Goal: Transaction & Acquisition: Book appointment/travel/reservation

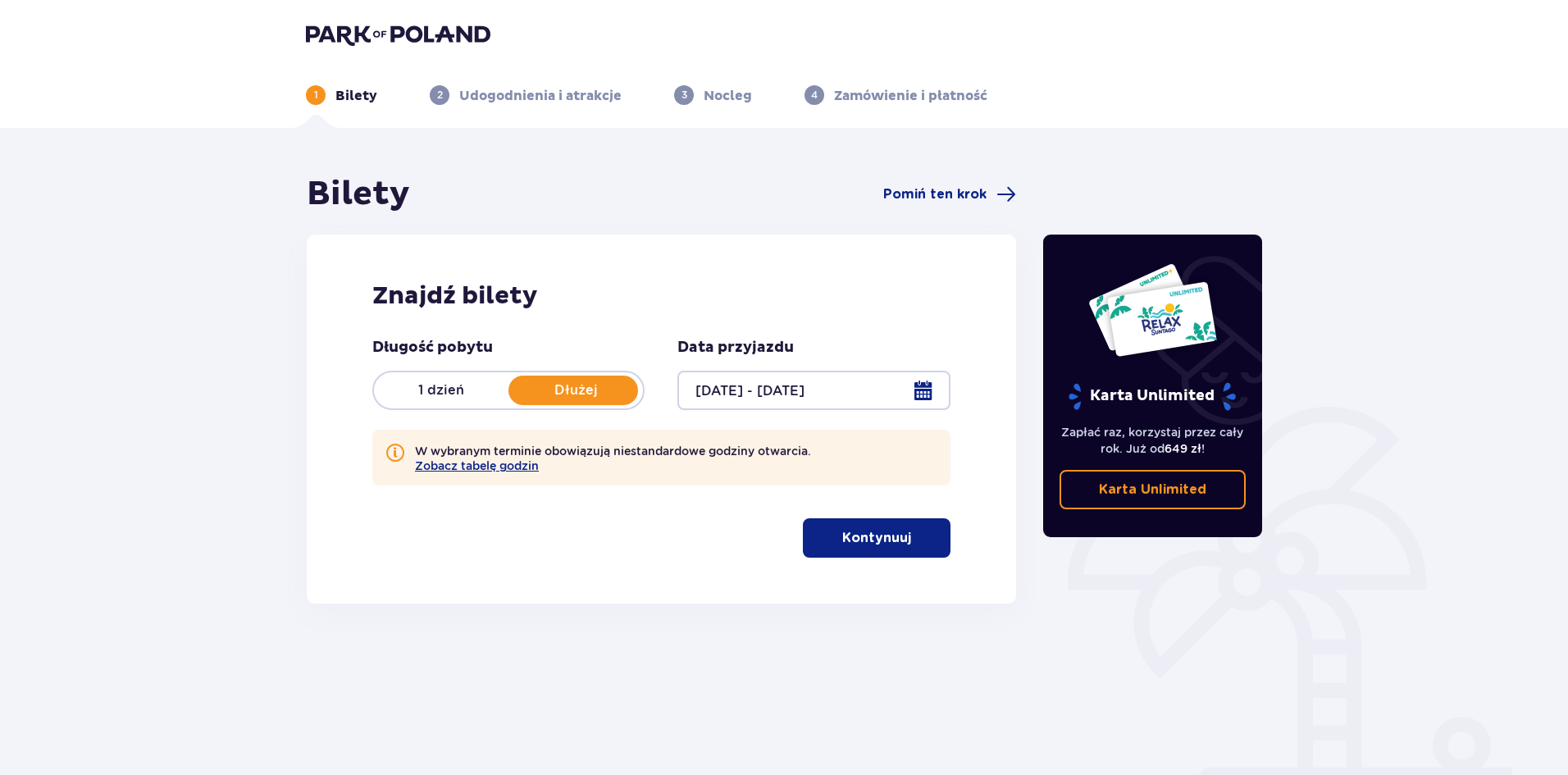
click at [928, 386] on div at bounding box center [814, 390] width 272 height 39
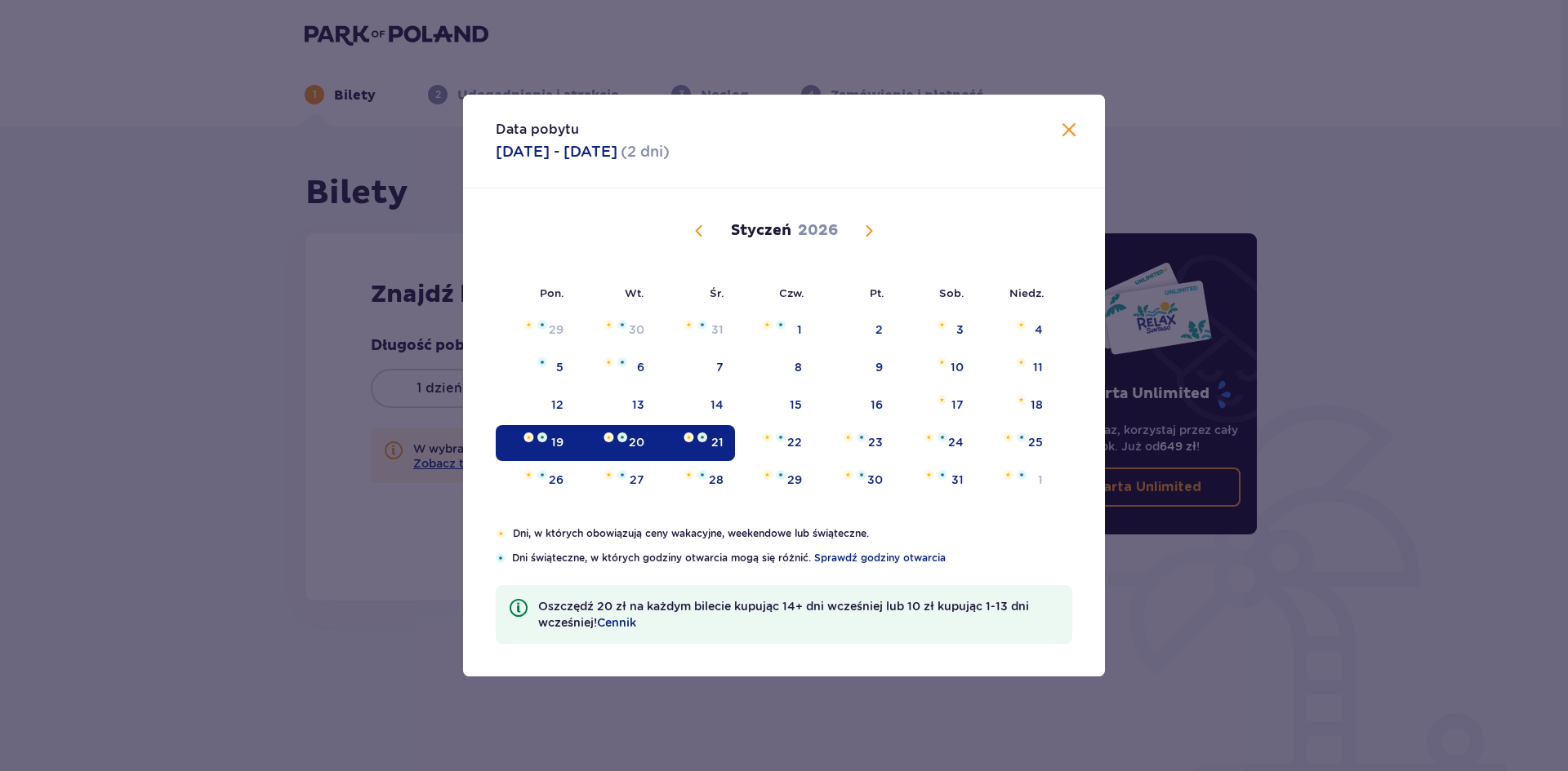
click at [541, 447] on div "19" at bounding box center [535, 443] width 80 height 36
click at [874, 443] on div "23" at bounding box center [875, 442] width 14 height 16
click at [873, 443] on div "23" at bounding box center [875, 442] width 14 height 16
click at [732, 439] on div "21" at bounding box center [696, 443] width 80 height 36
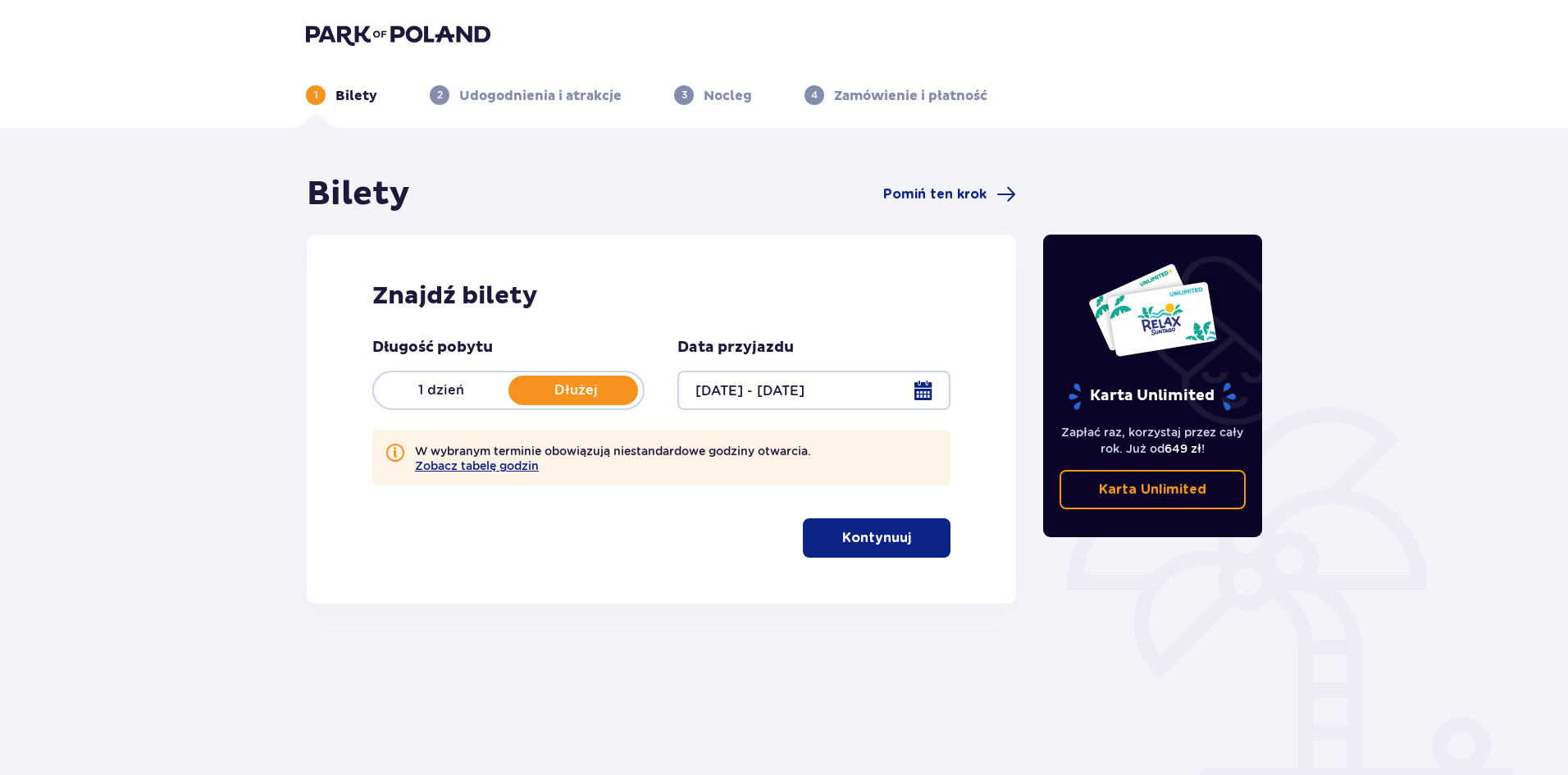
click at [905, 544] on span "button" at bounding box center [914, 538] width 20 height 20
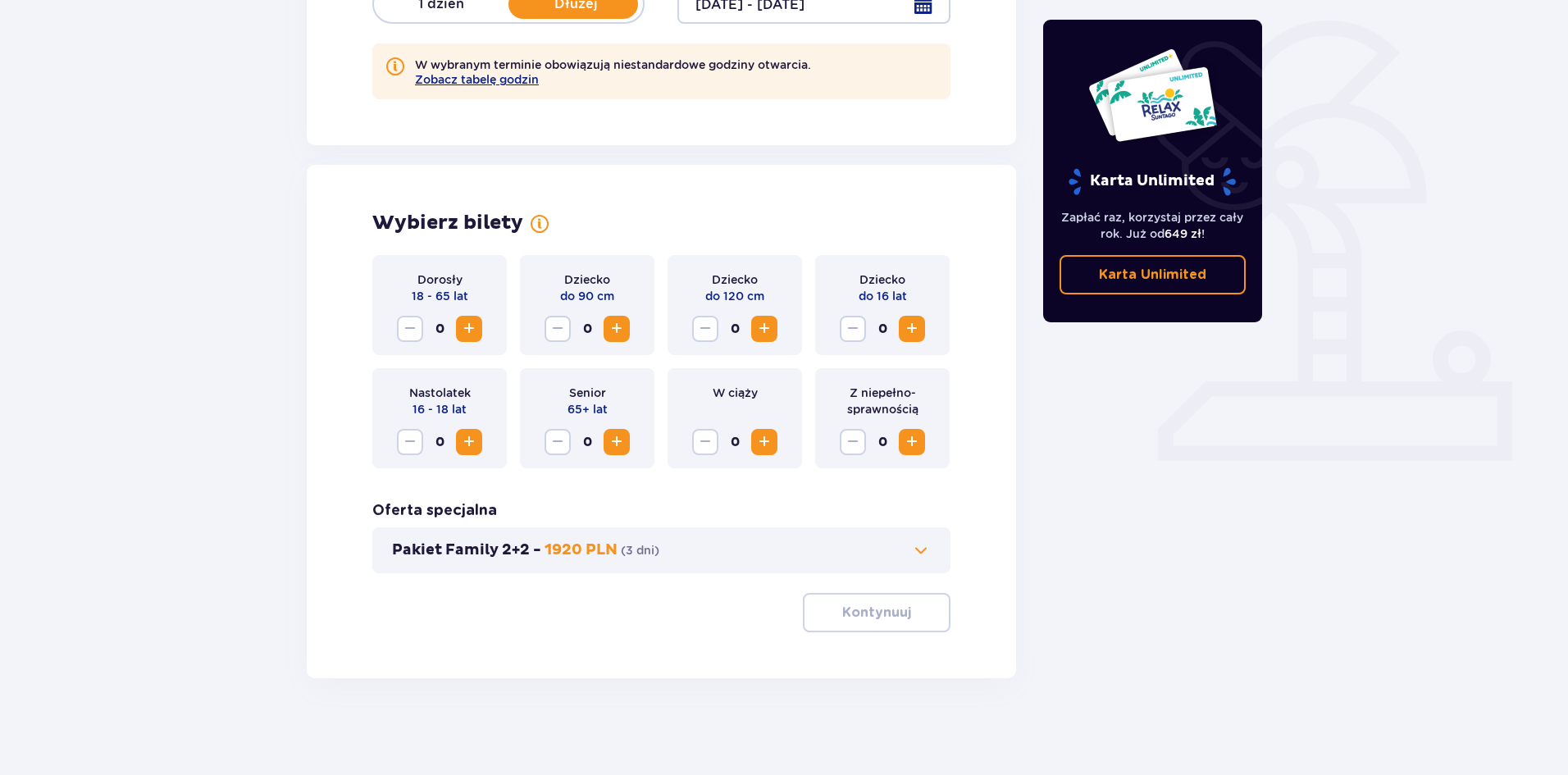
scroll to position [388, 0]
click at [464, 329] on span "Increase" at bounding box center [469, 327] width 20 height 20
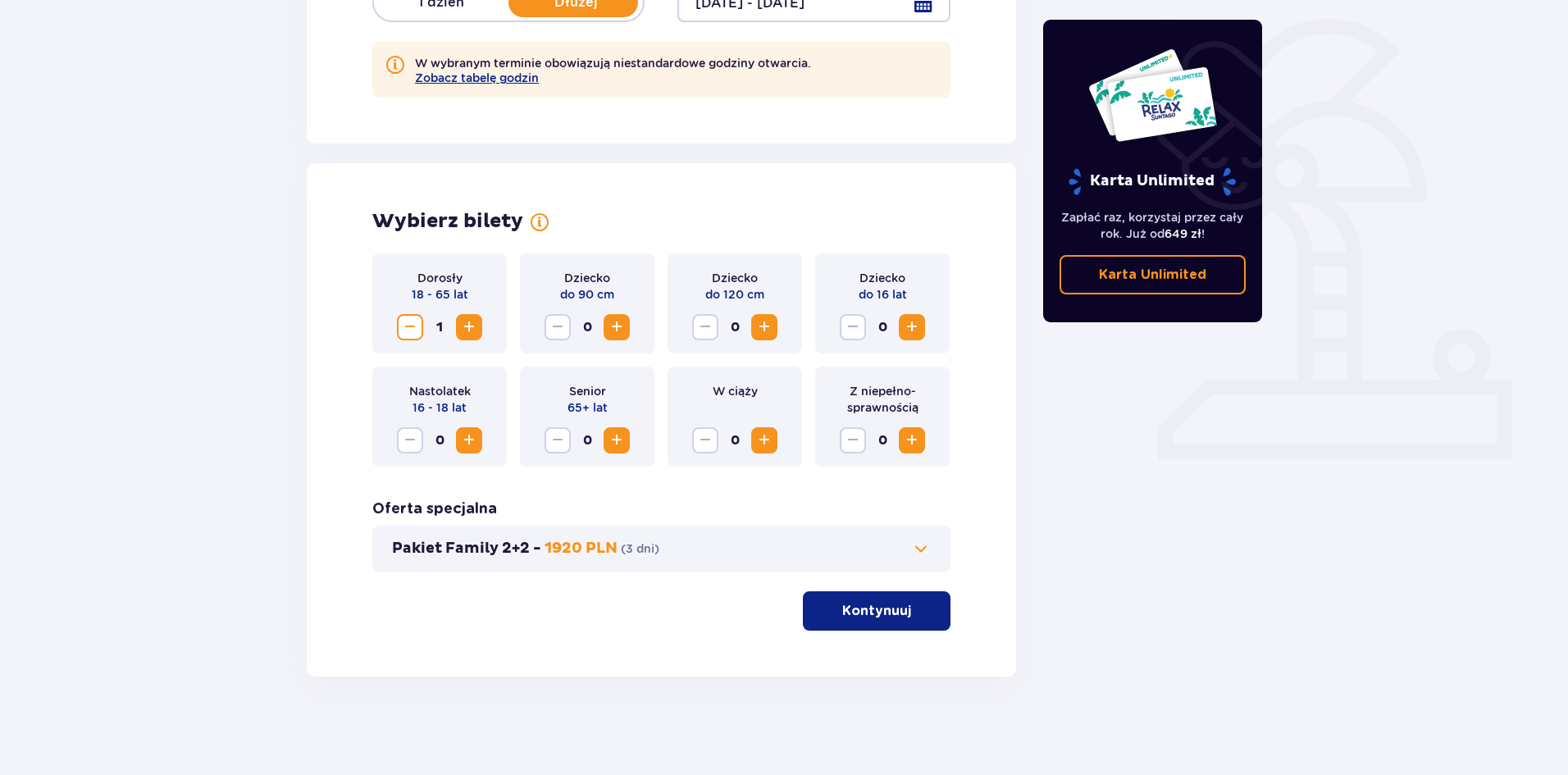
click at [464, 329] on span "Increase" at bounding box center [469, 327] width 20 height 20
click at [763, 322] on span "Increase" at bounding box center [764, 327] width 20 height 20
click at [911, 322] on span "Increase" at bounding box center [912, 327] width 20 height 20
click at [872, 607] on p "Kontynuuj" at bounding box center [877, 611] width 69 height 18
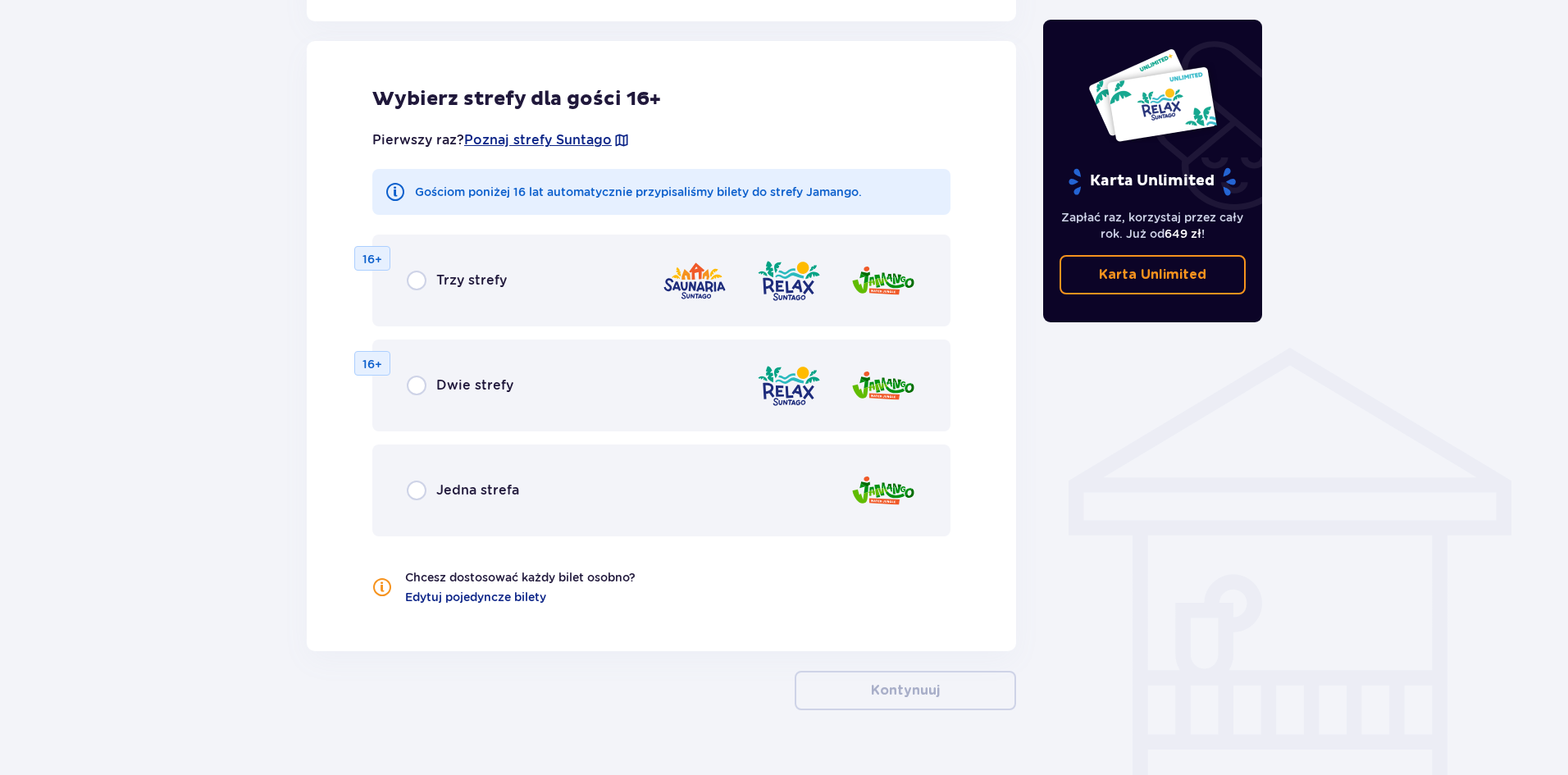
scroll to position [986, 0]
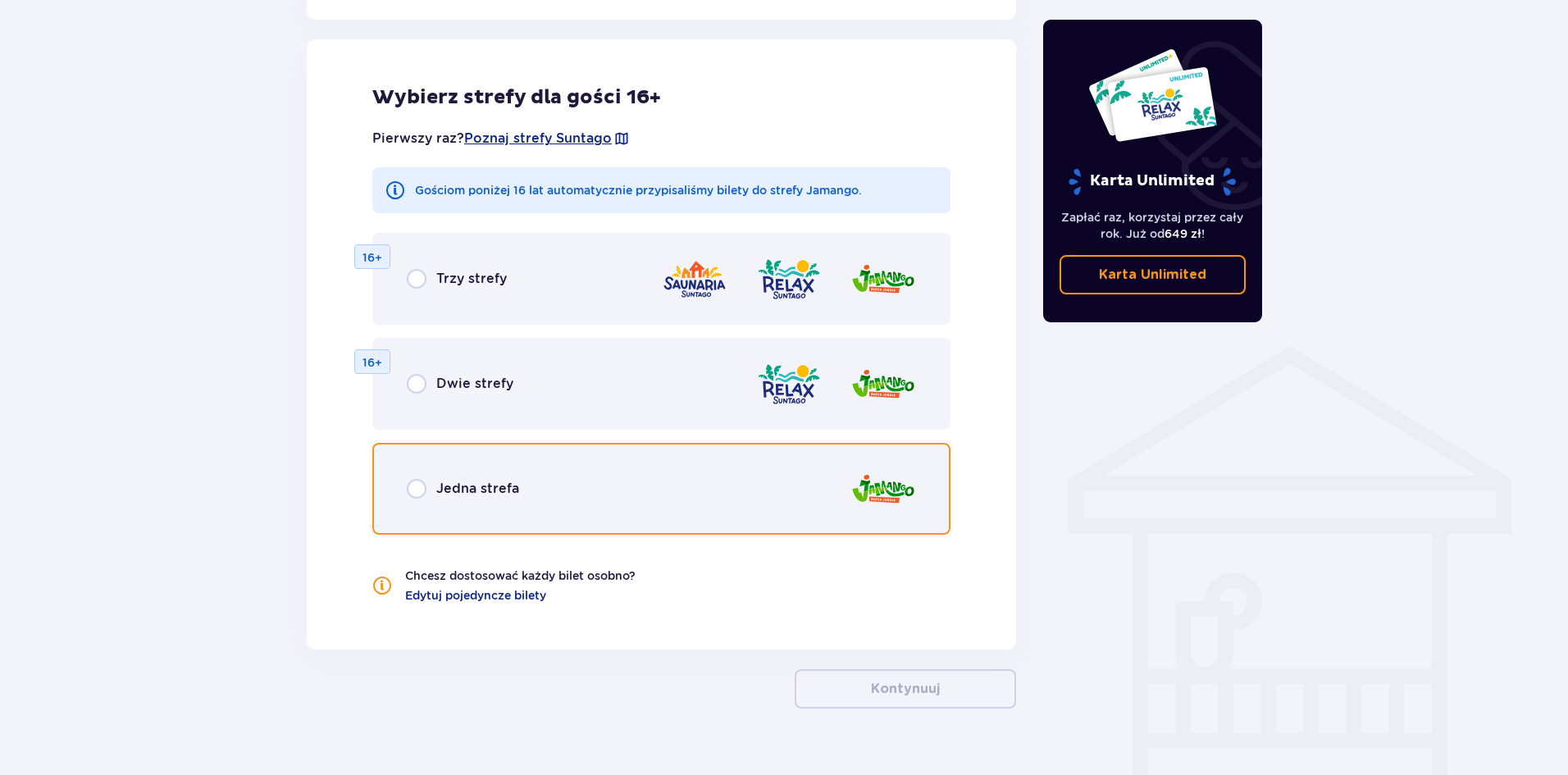
click at [420, 494] on input "radio" at bounding box center [416, 488] width 20 height 20
radio input "true"
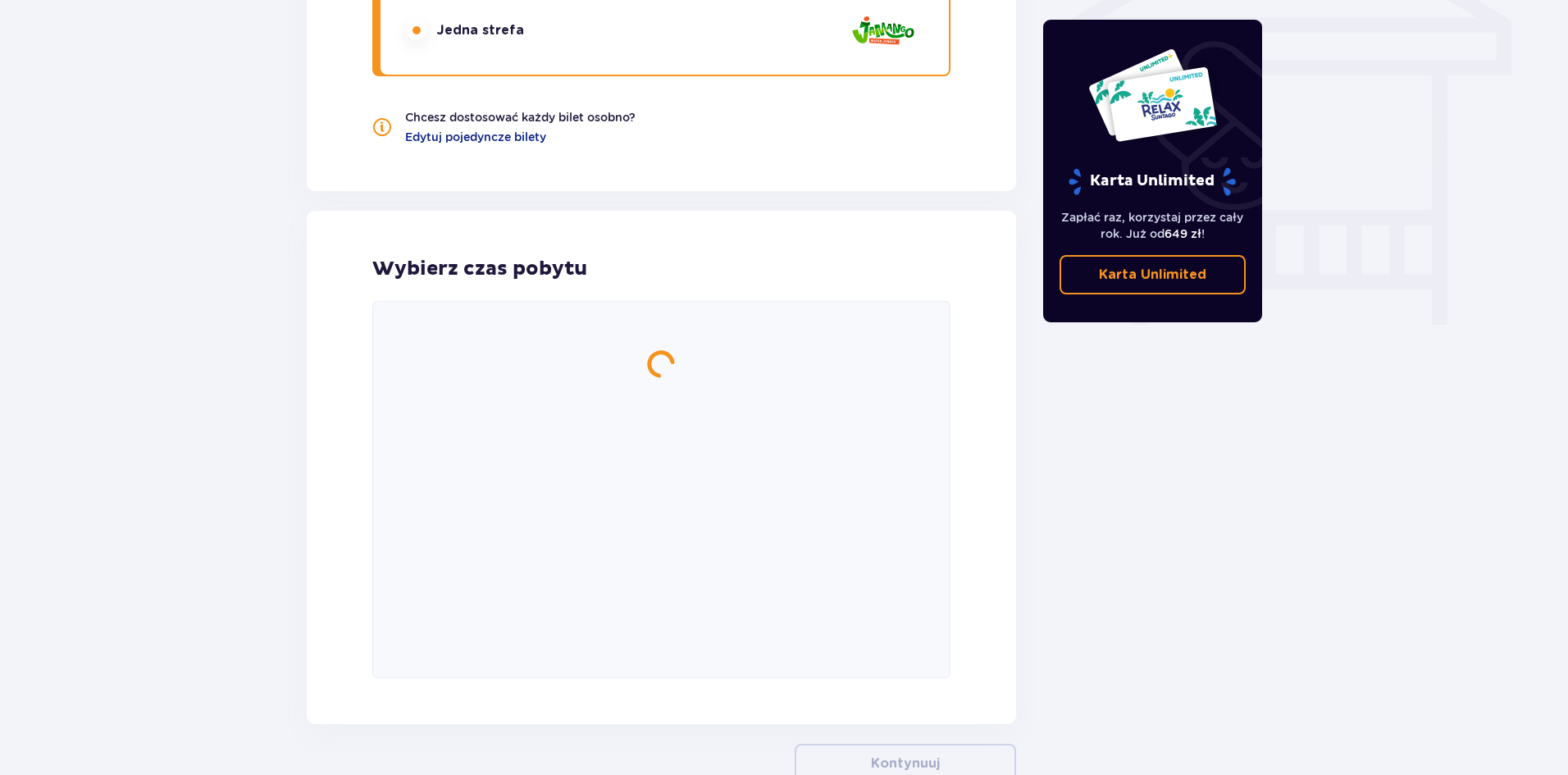
scroll to position [1506, 0]
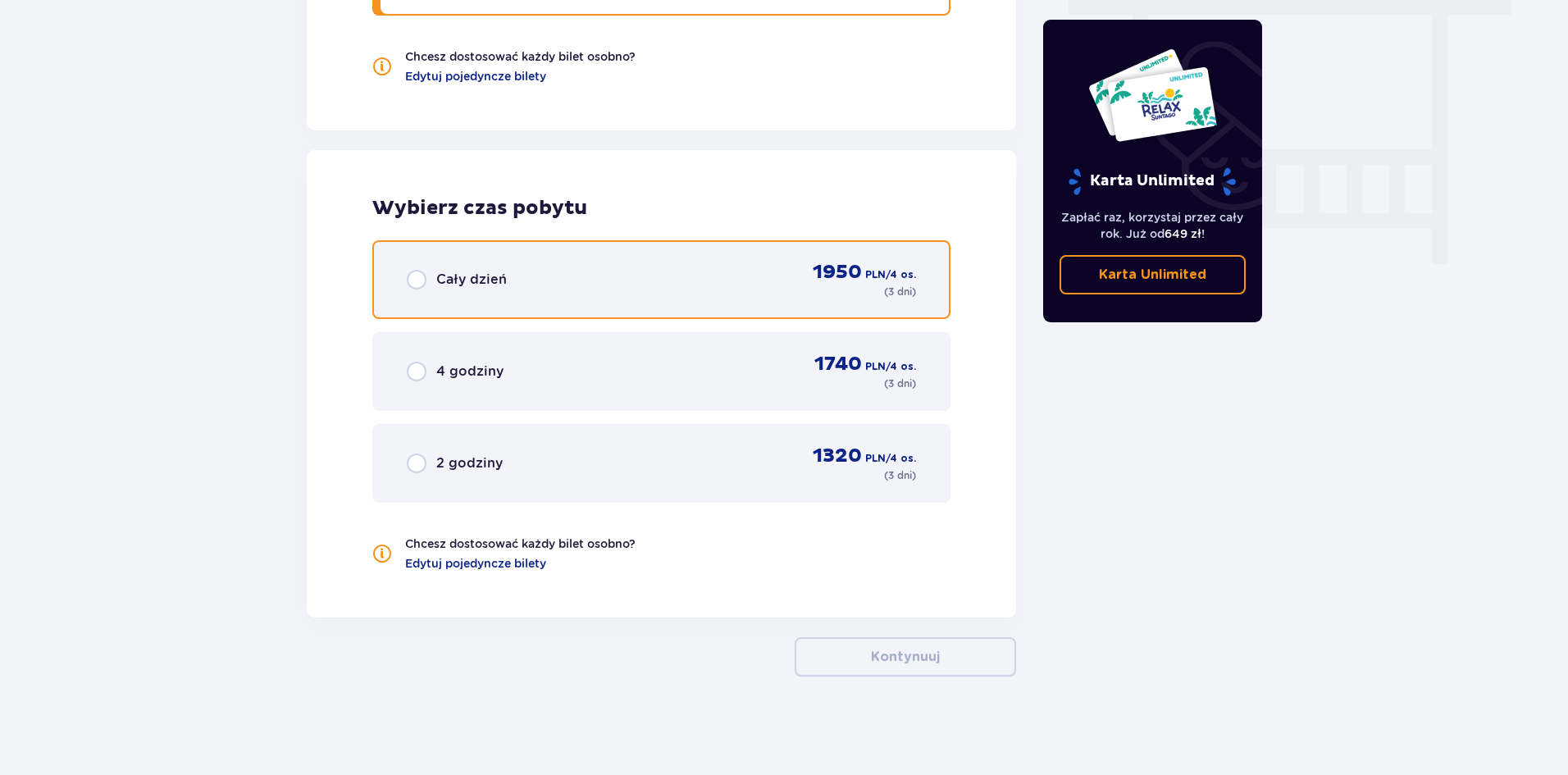
click at [419, 277] on input "radio" at bounding box center [416, 279] width 20 height 20
radio input "true"
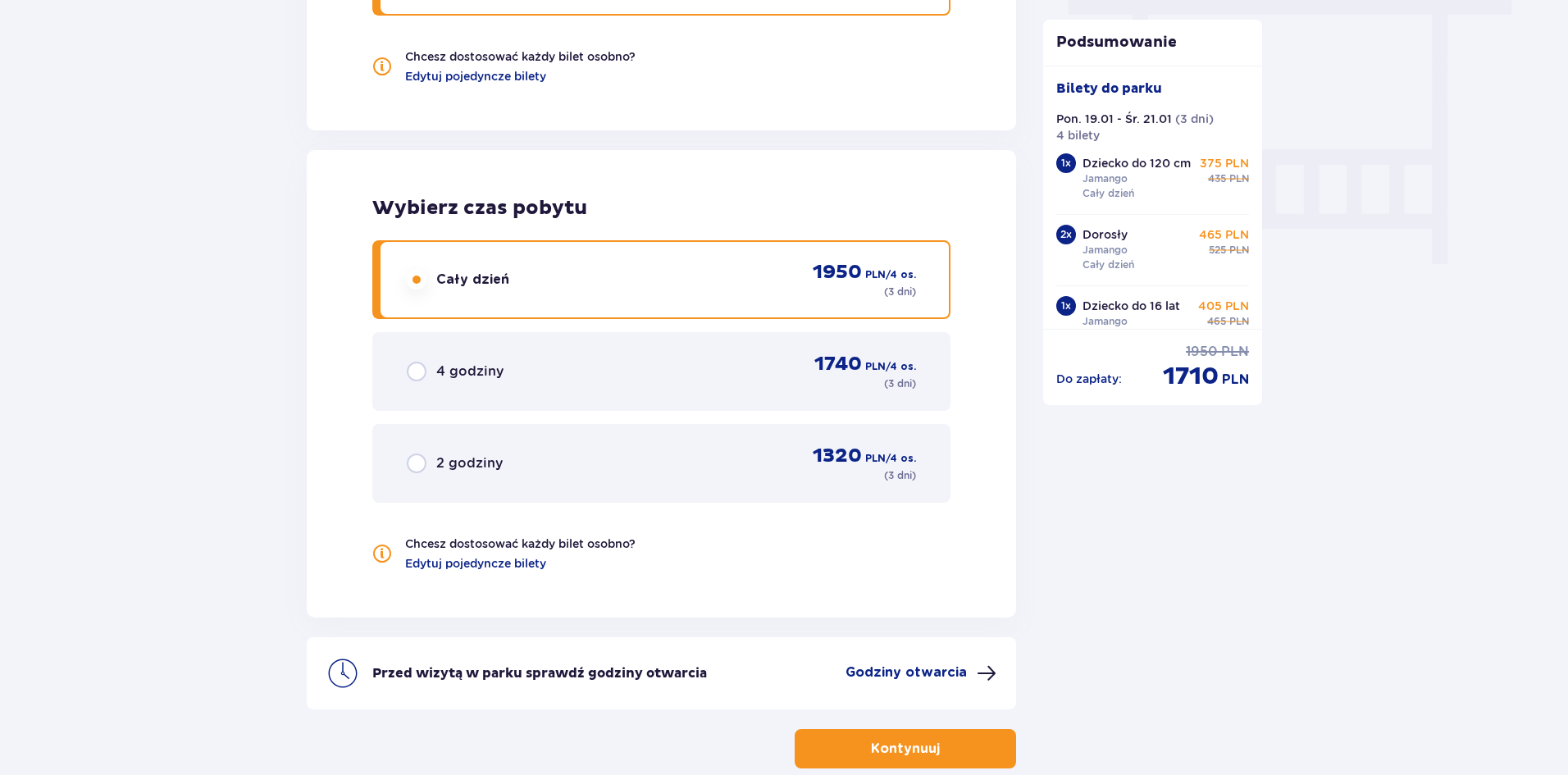
click at [905, 735] on button "Kontynuuj" at bounding box center [906, 749] width 221 height 39
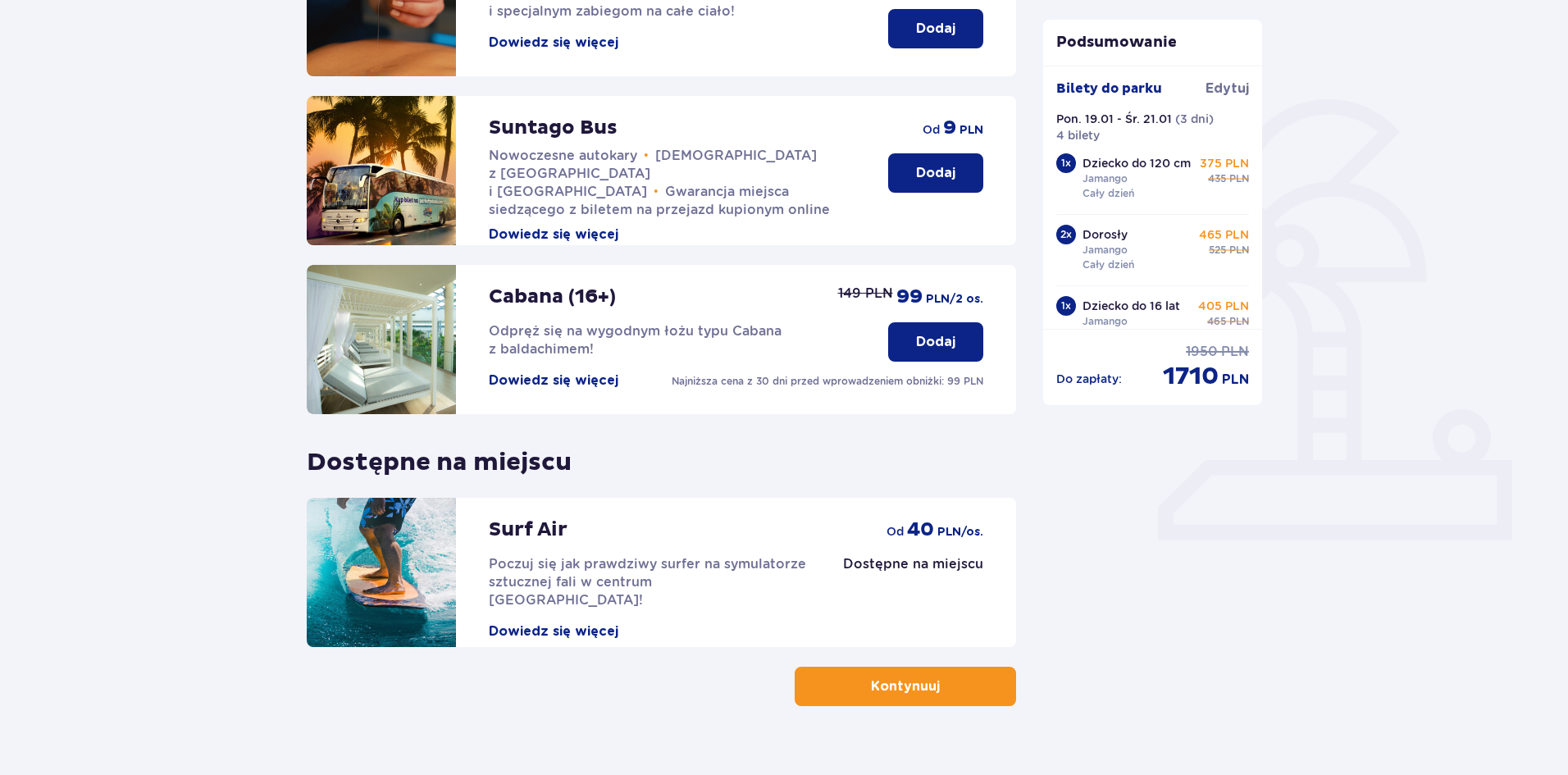
scroll to position [337, 0]
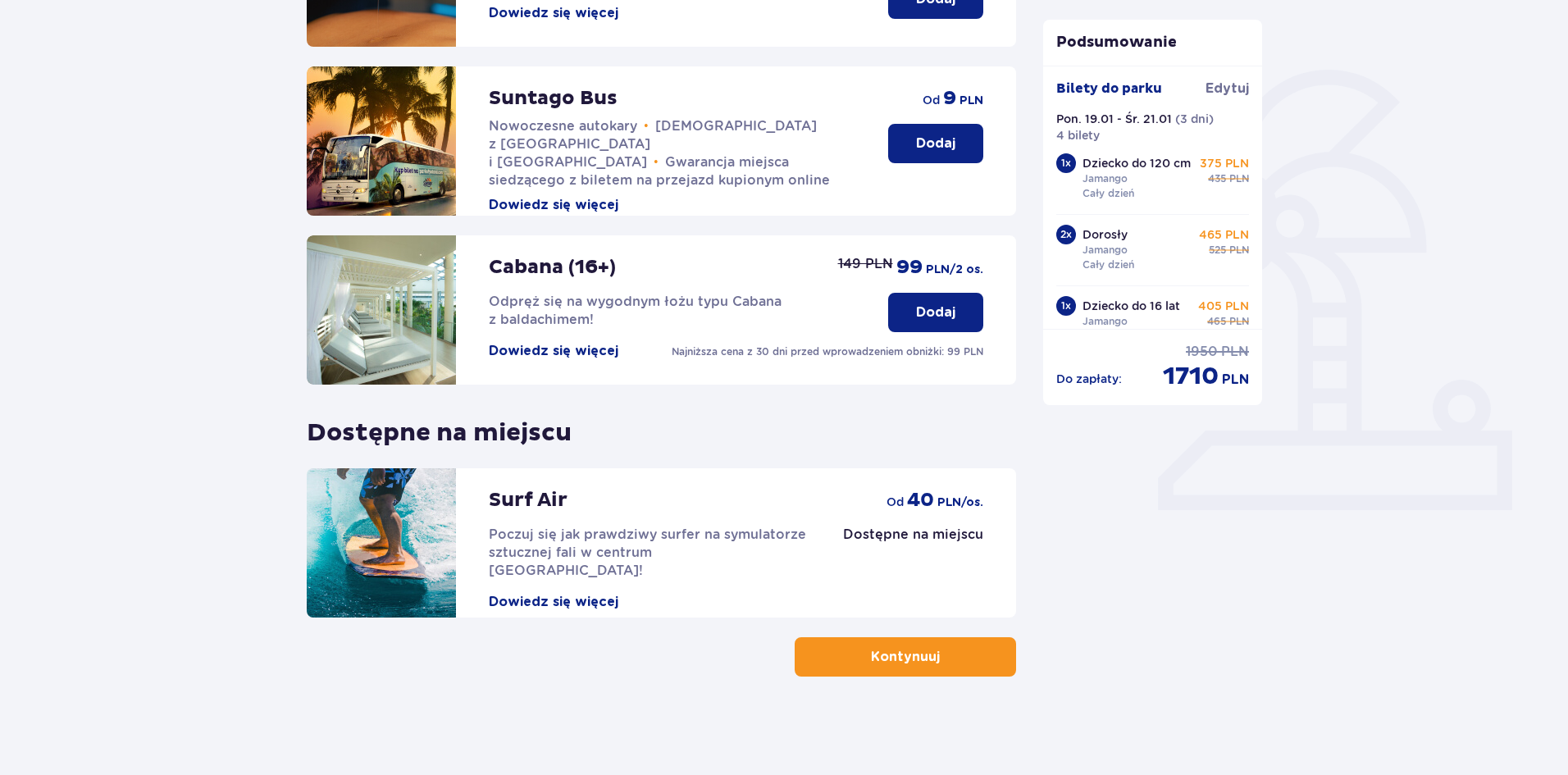
click at [935, 653] on span "button" at bounding box center [943, 657] width 20 height 20
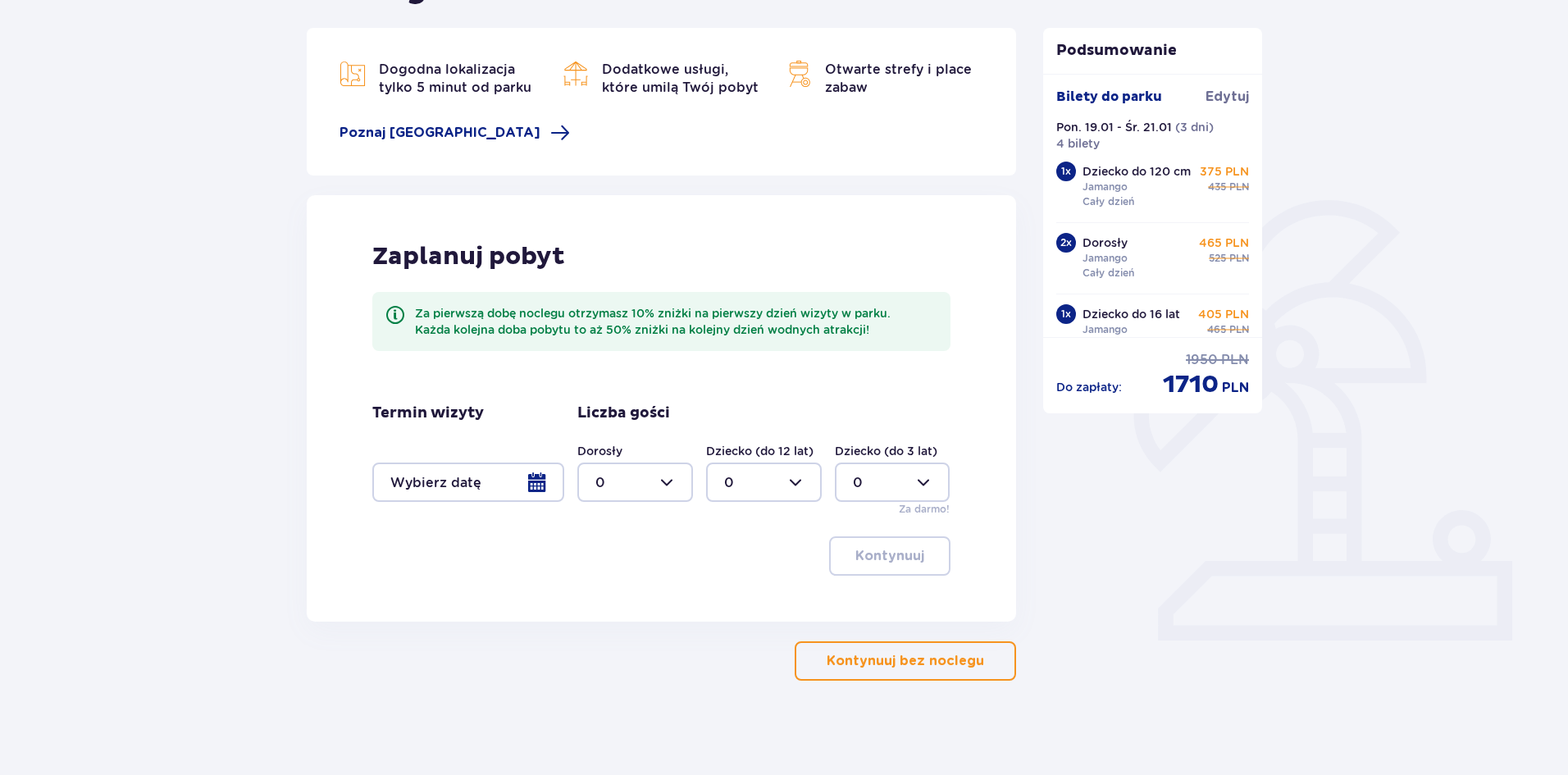
scroll to position [211, 0]
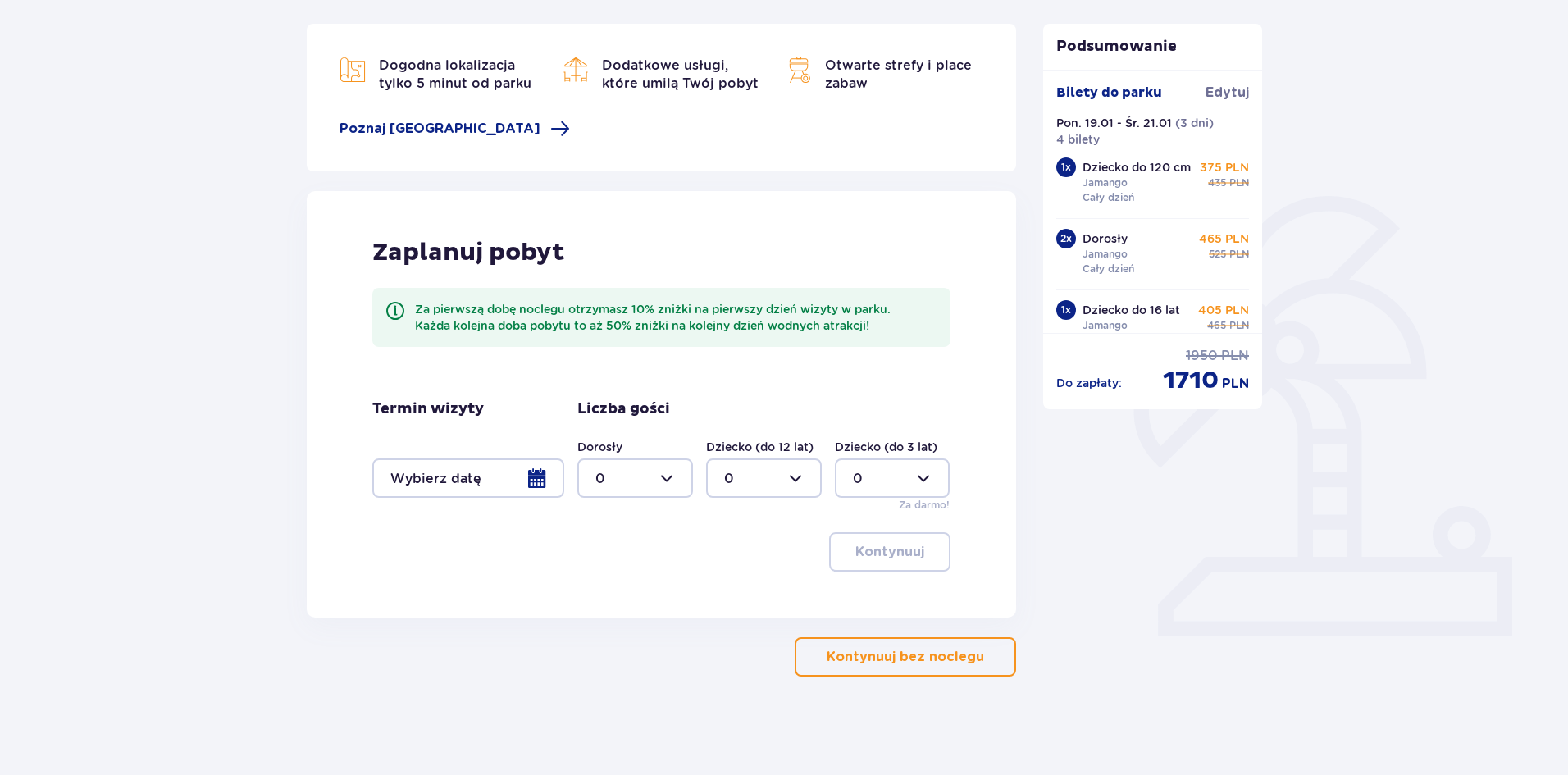
click at [535, 477] on div at bounding box center [469, 478] width 192 height 39
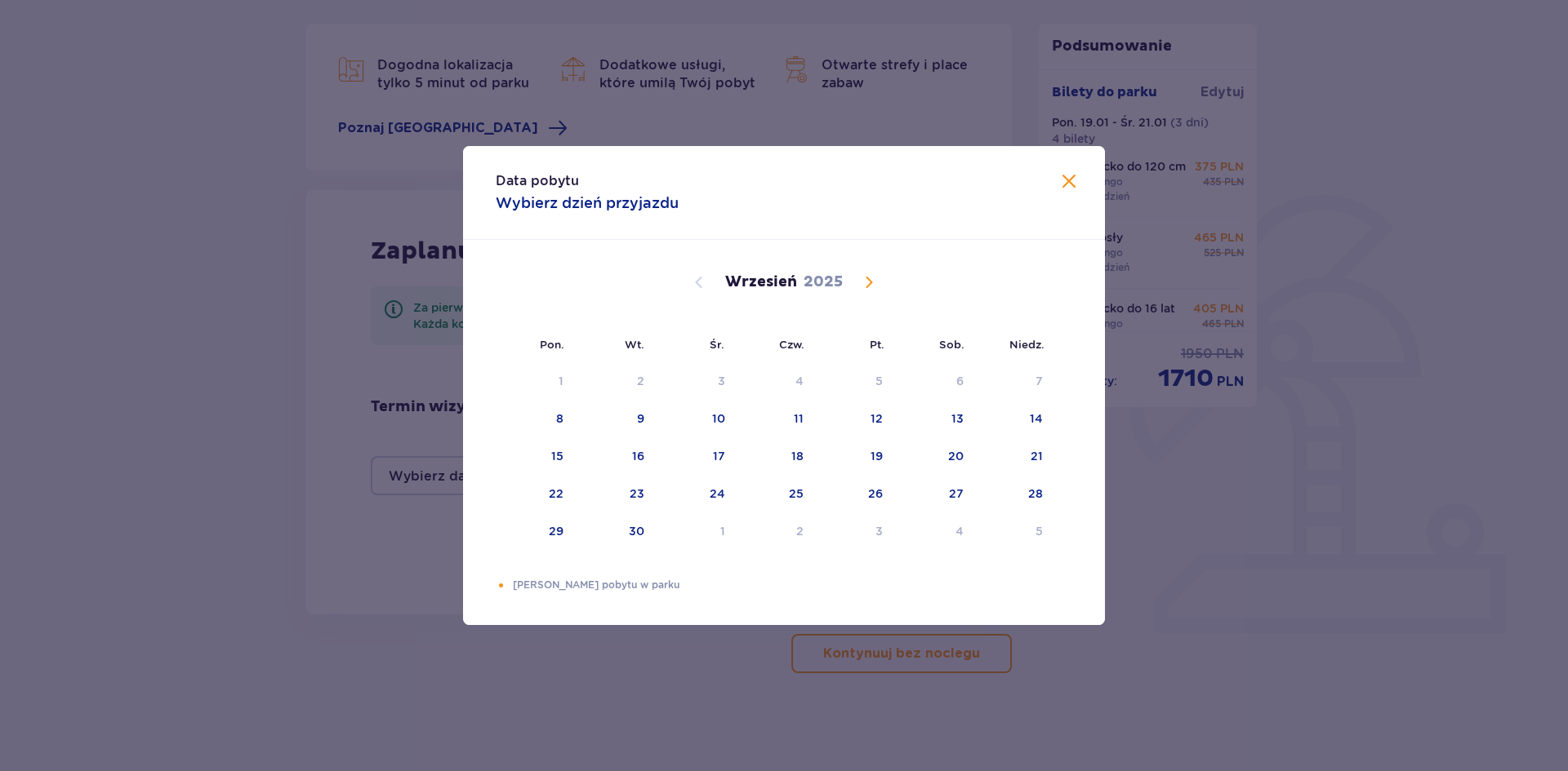
click at [866, 285] on span "Calendar" at bounding box center [869, 282] width 19 height 19
click at [868, 285] on span "Calendar" at bounding box center [869, 282] width 19 height 19
click at [868, 286] on span "Calendar" at bounding box center [869, 282] width 19 height 19
click at [563, 497] on div "19" at bounding box center [557, 493] width 12 height 16
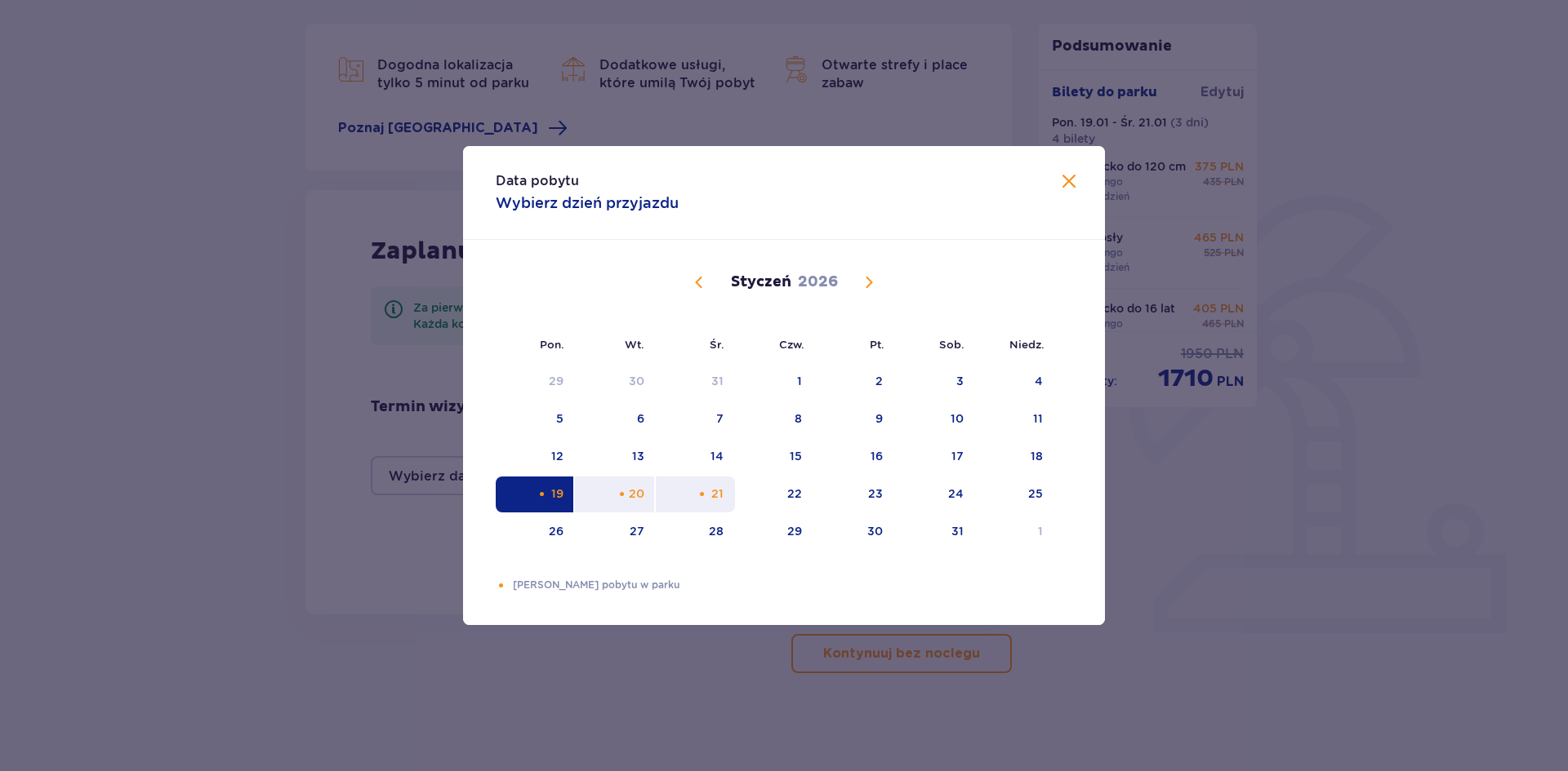
click at [701, 494] on div "Choose środa, 21 stycznia 2026 as your check-out date. It’s available." at bounding box center [702, 494] width 11 height 11
type input "[DATE] - [DATE]"
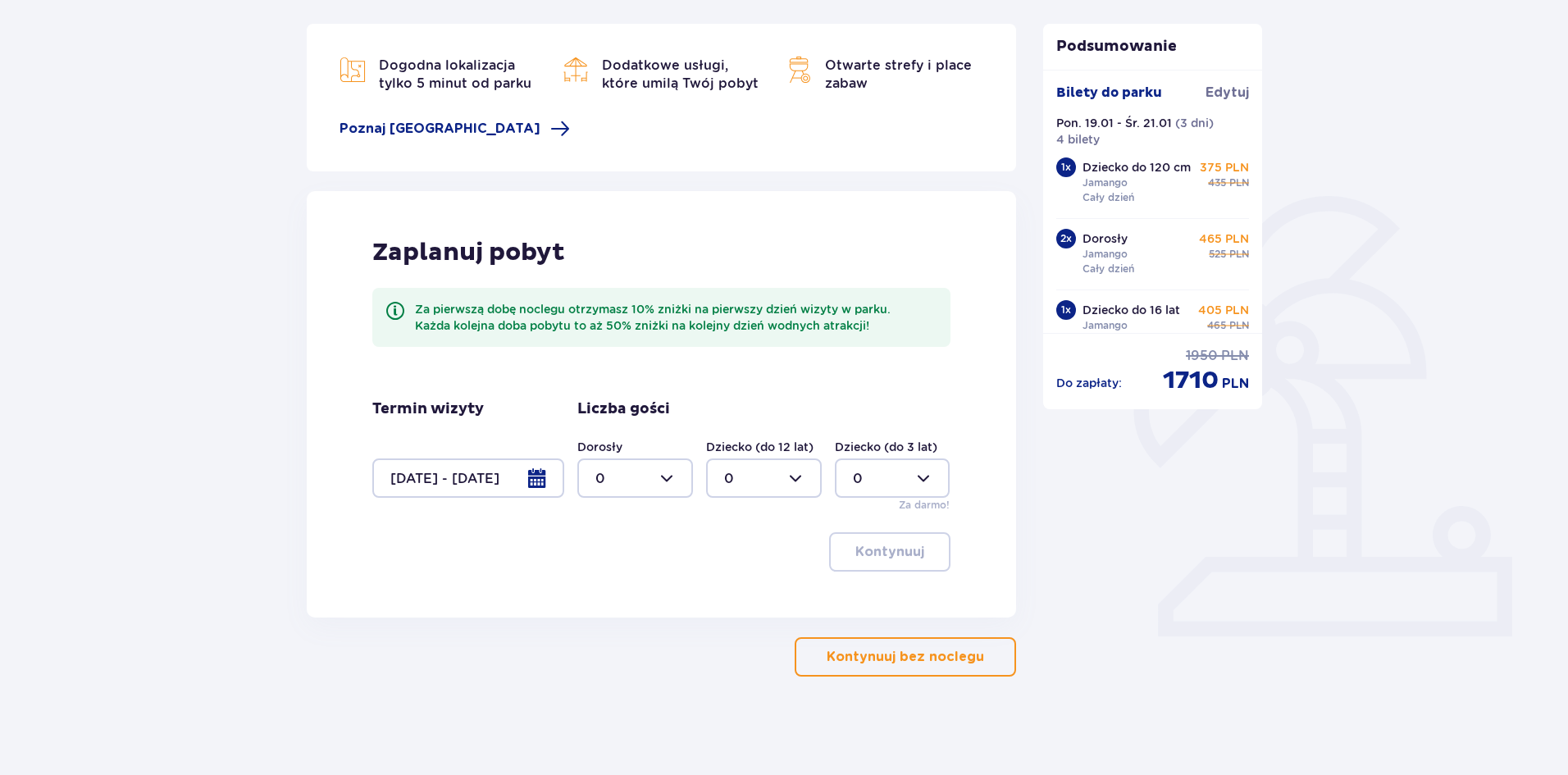
click at [650, 480] on div at bounding box center [635, 478] width 116 height 39
click at [610, 590] on div "2" at bounding box center [635, 597] width 80 height 18
type input "2"
click at [743, 476] on div at bounding box center [764, 478] width 116 height 39
click at [737, 590] on div "2" at bounding box center [764, 597] width 80 height 18
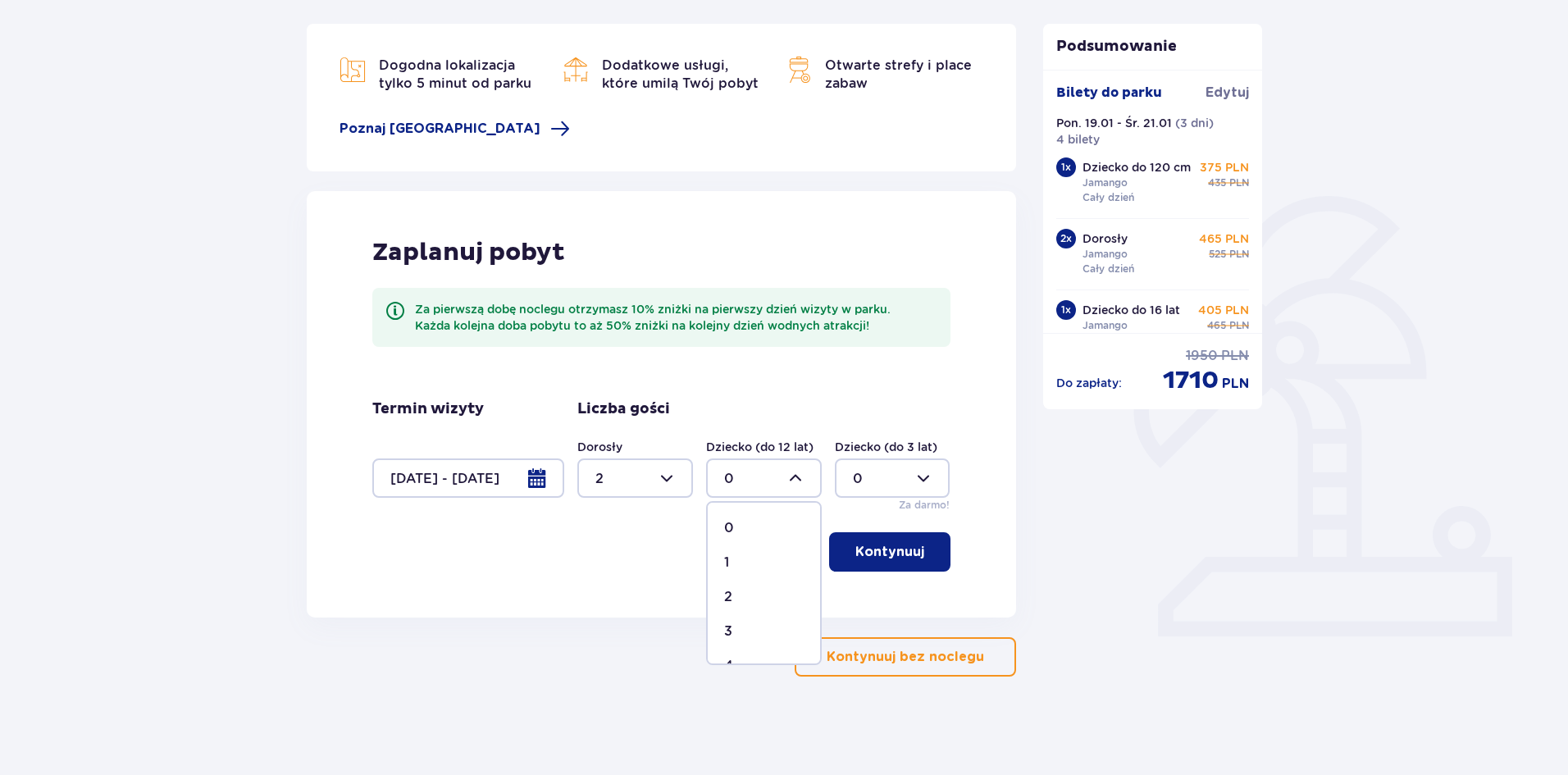
type input "2"
click at [876, 474] on div at bounding box center [893, 478] width 116 height 39
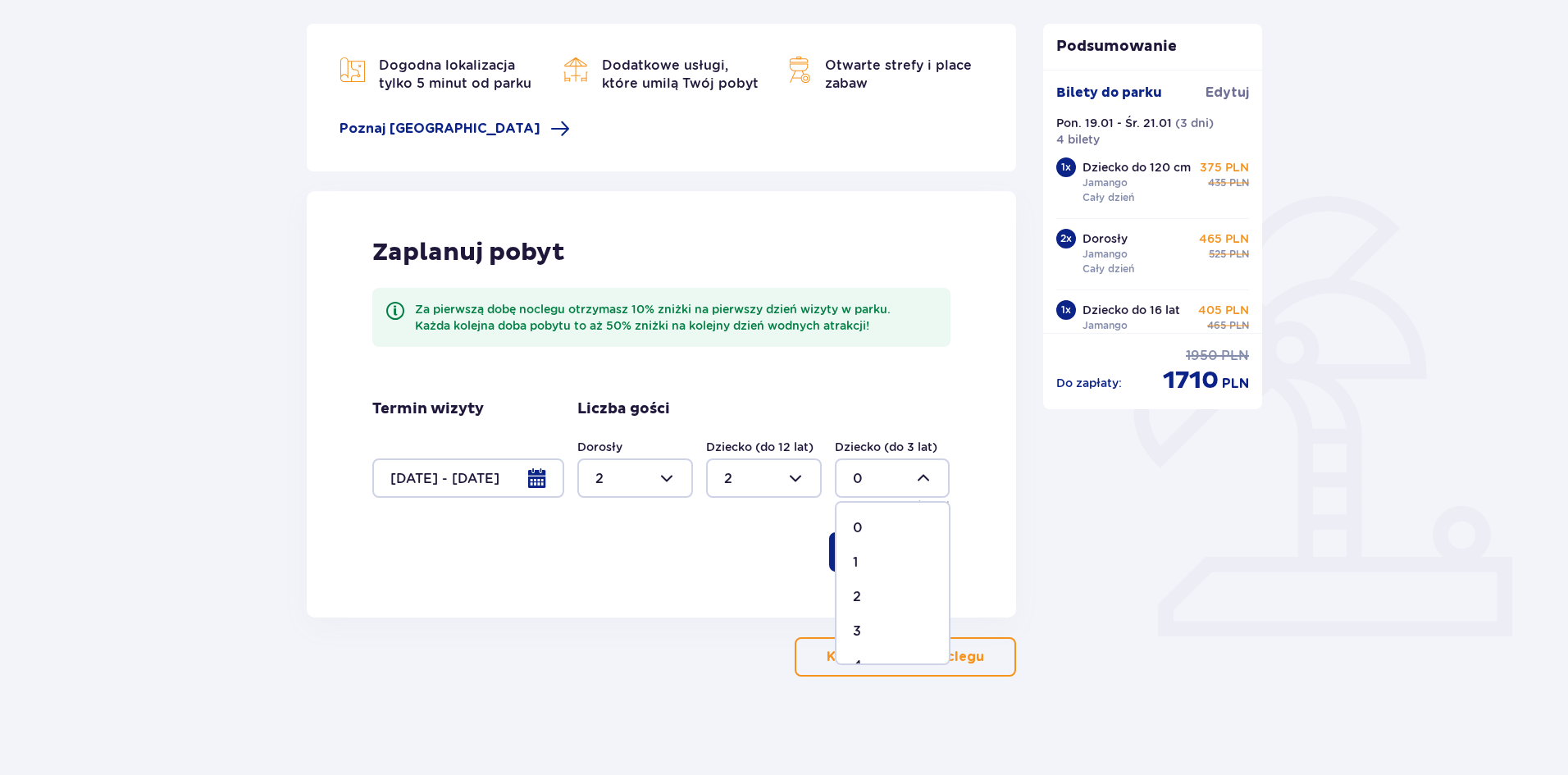
click at [876, 474] on div at bounding box center [893, 478] width 116 height 39
click at [895, 544] on p "Kontynuuj" at bounding box center [889, 552] width 69 height 18
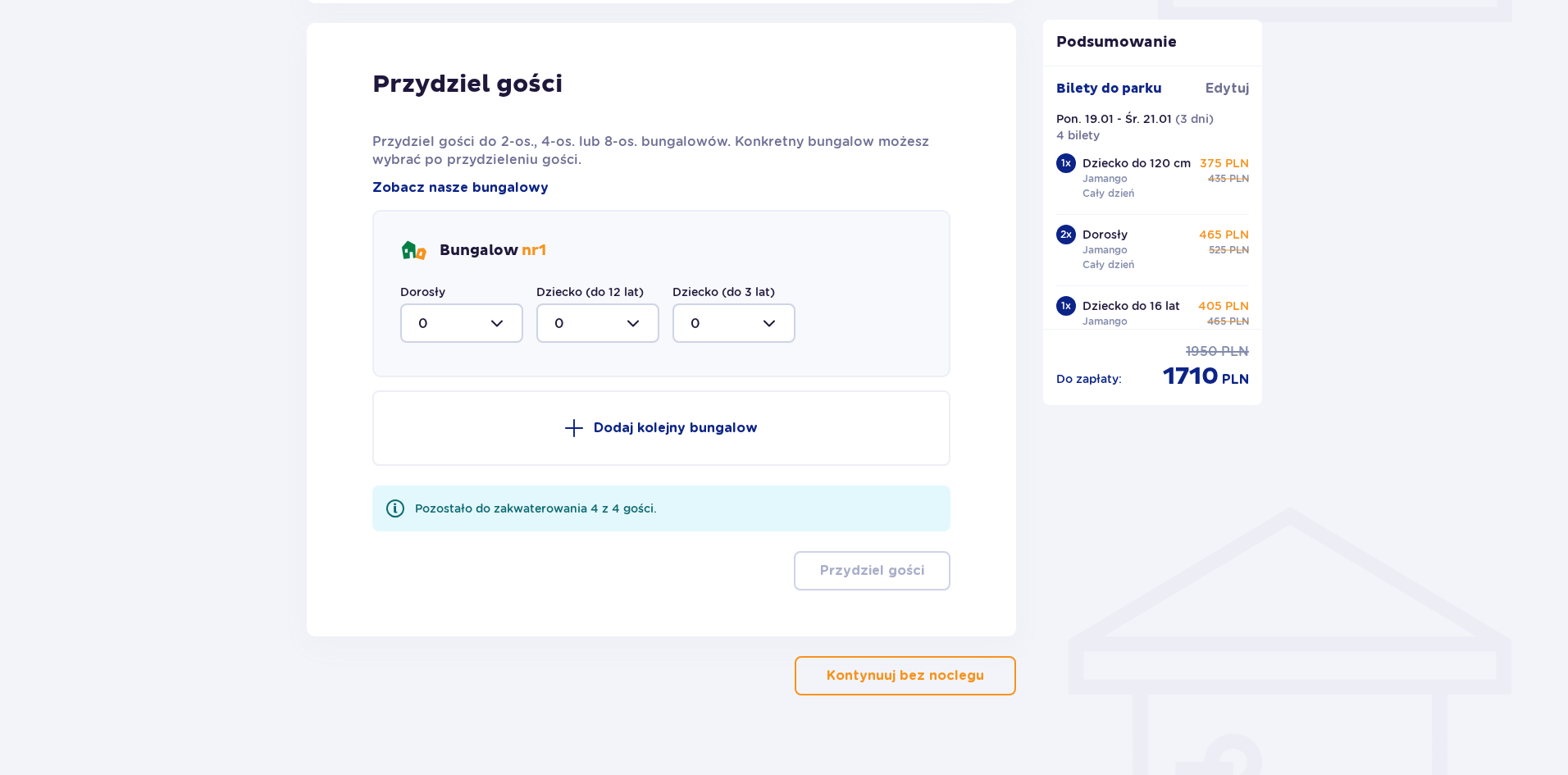
scroll to position [829, 0]
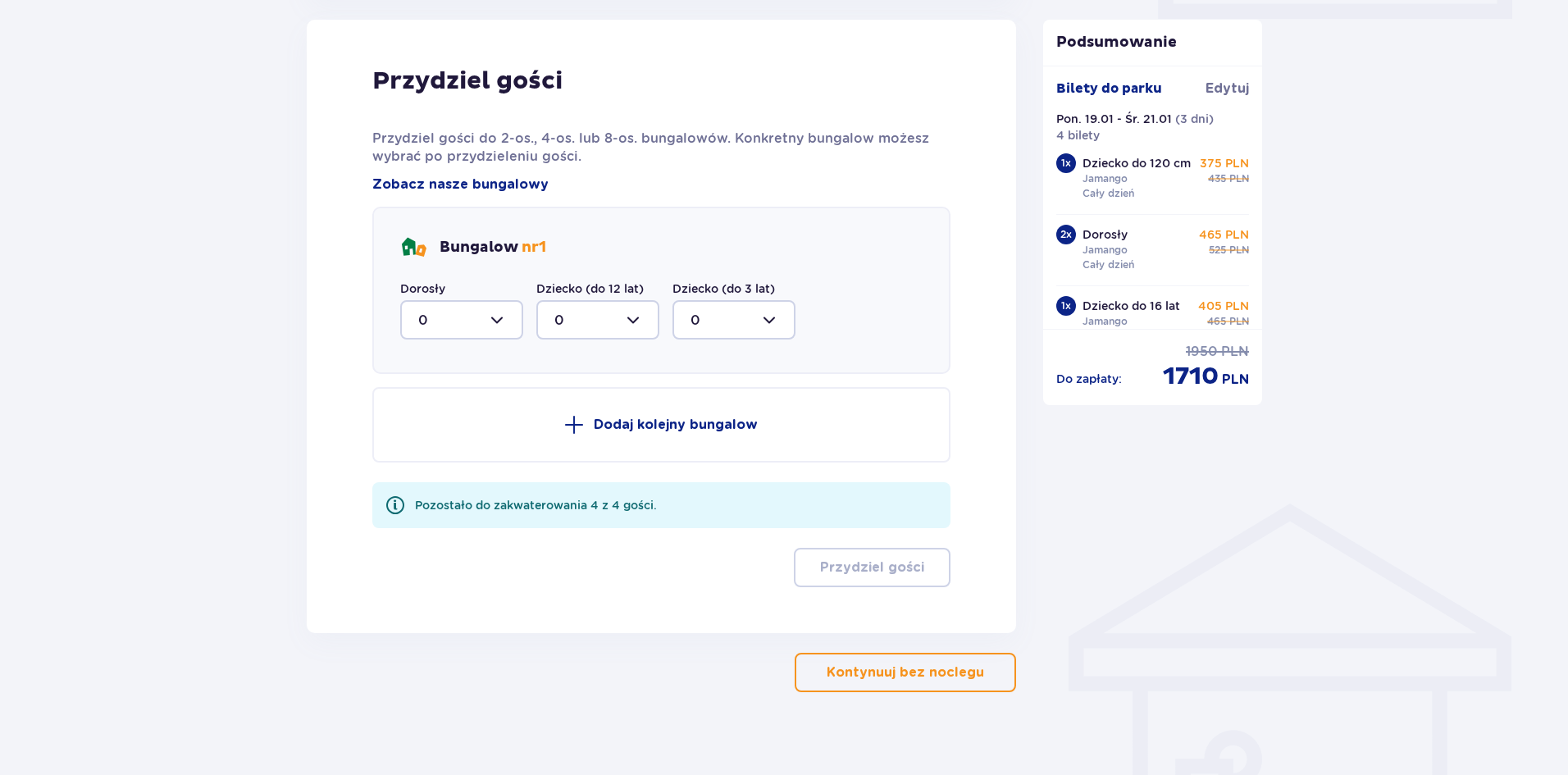
click at [496, 320] on div at bounding box center [462, 320] width 123 height 39
click at [456, 432] on div "2" at bounding box center [462, 438] width 87 height 18
type input "2"
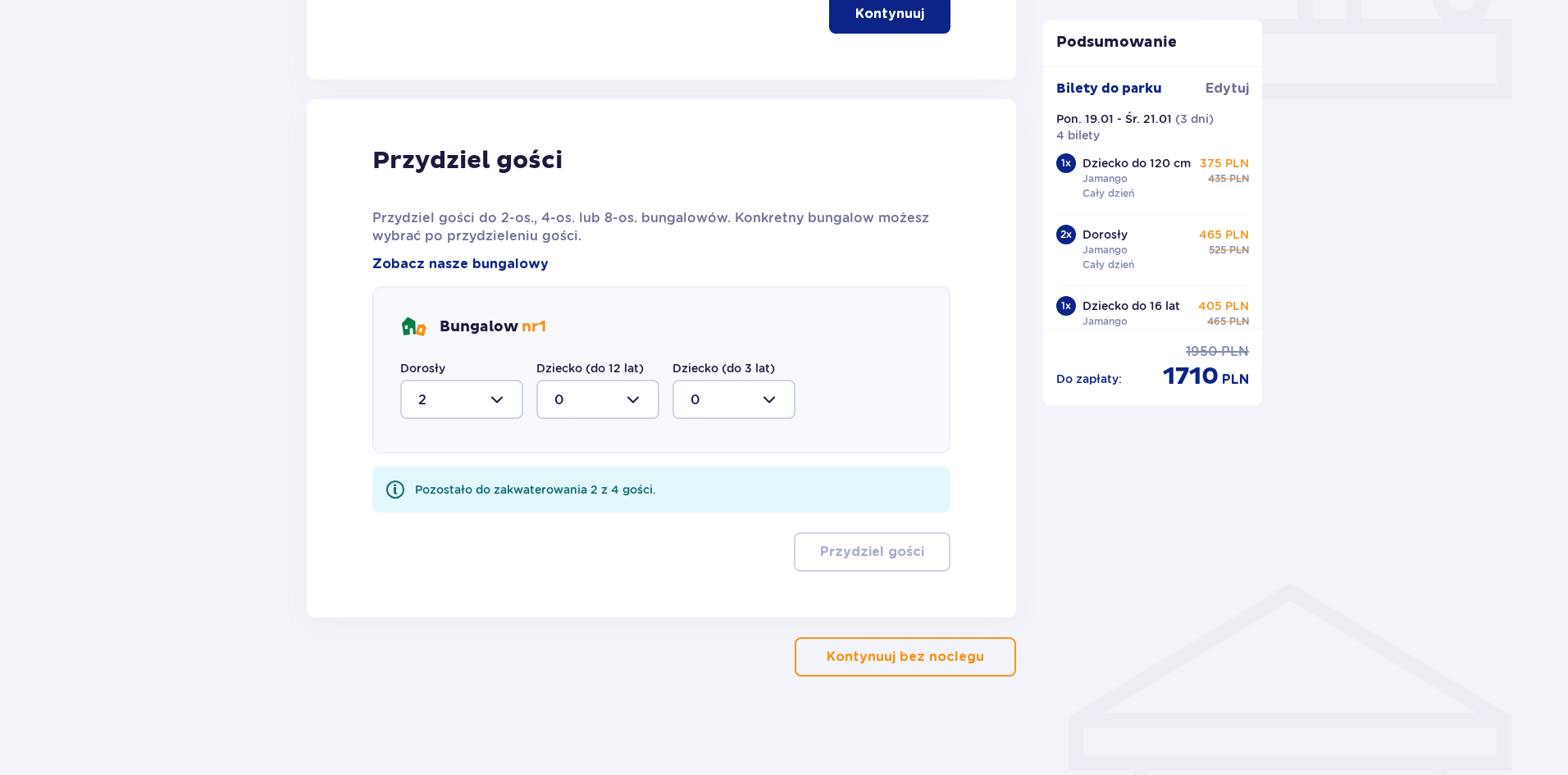
scroll to position [749, 0]
click at [614, 391] on div at bounding box center [598, 400] width 123 height 39
click at [570, 519] on div "2" at bounding box center [598, 518] width 87 height 18
type input "2"
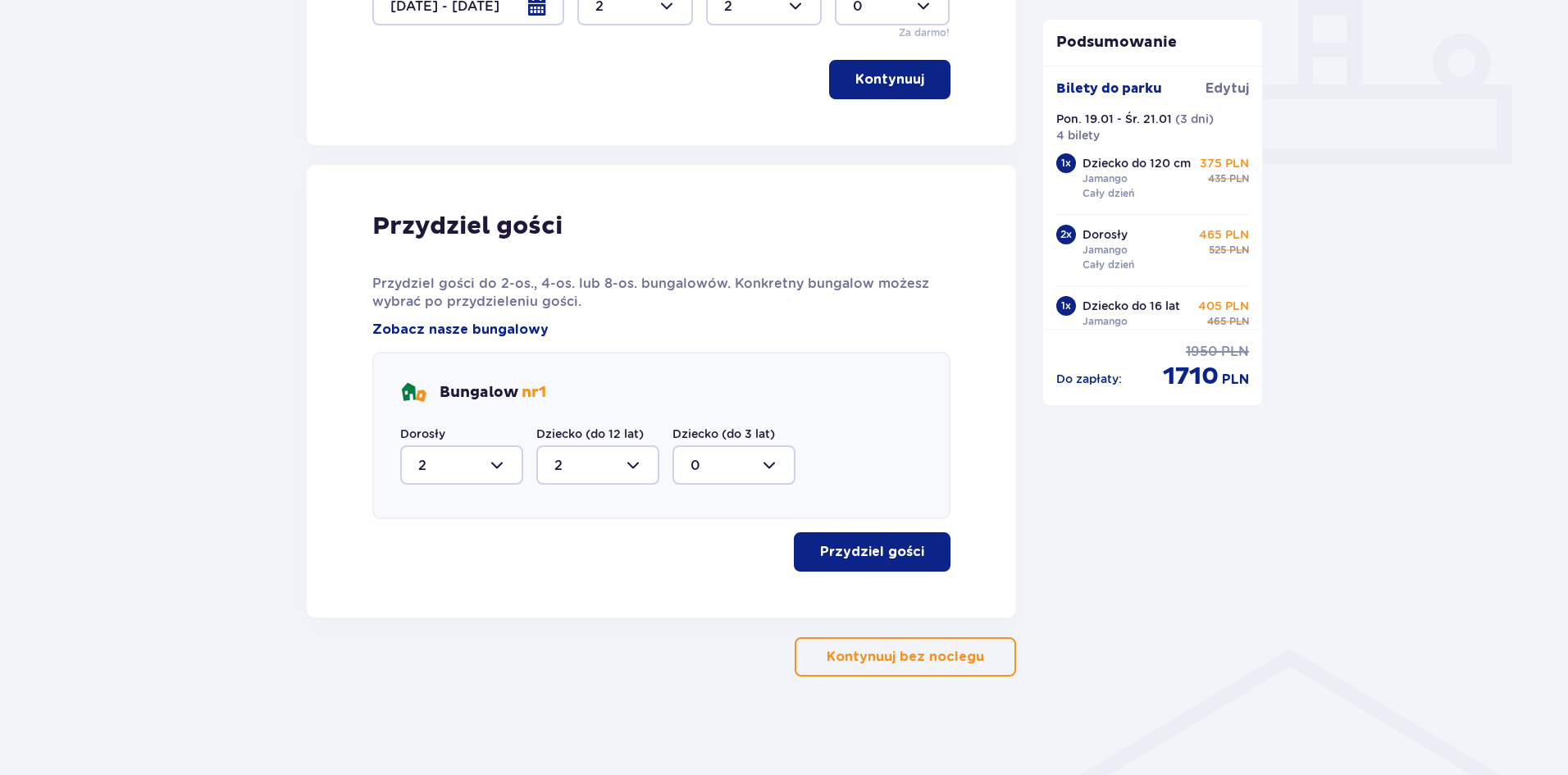
click at [865, 556] on p "Przydziel gości" at bounding box center [872, 552] width 104 height 18
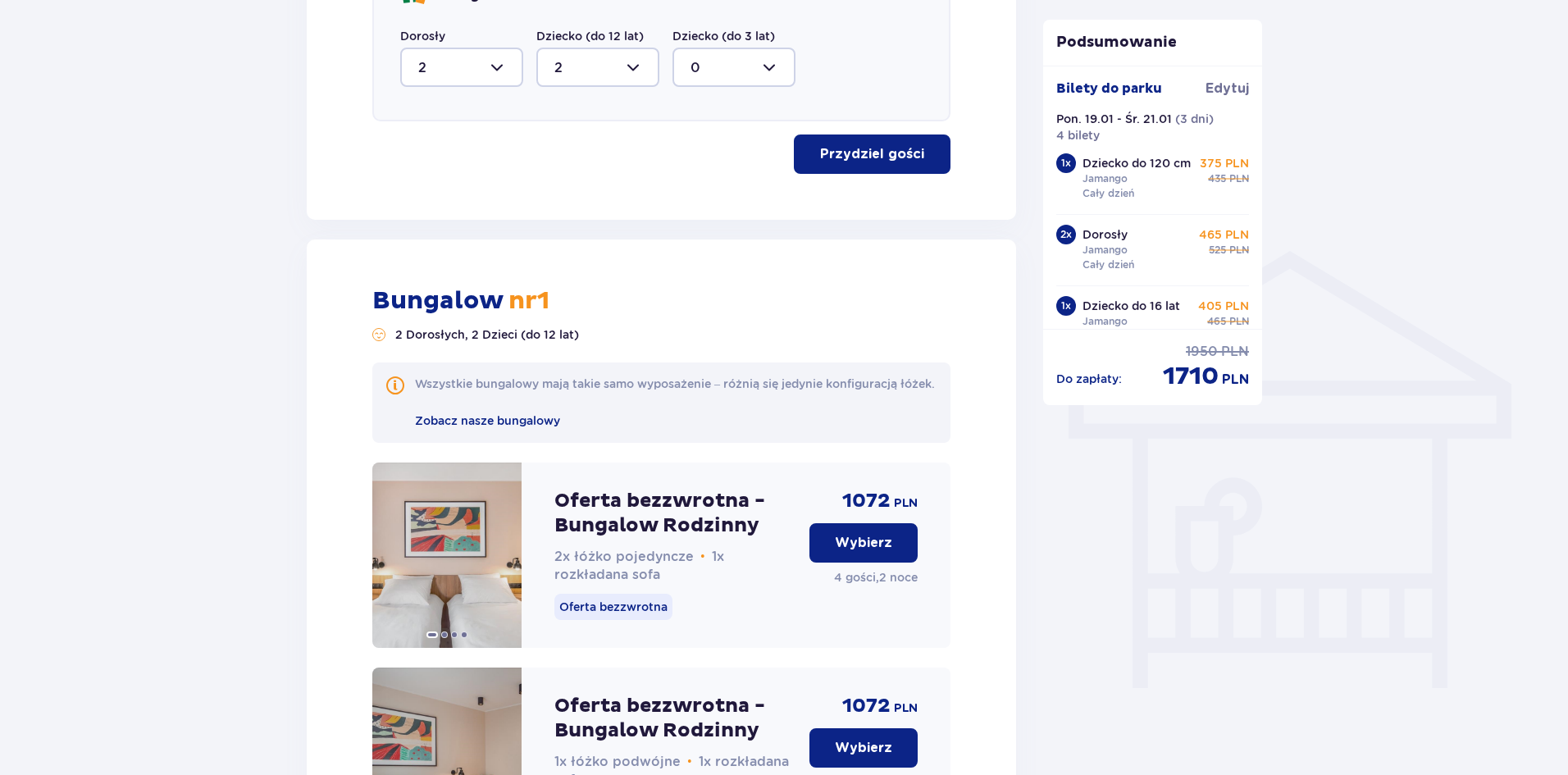
scroll to position [1080, 0]
click at [852, 553] on p "Wybierz" at bounding box center [864, 544] width 58 height 18
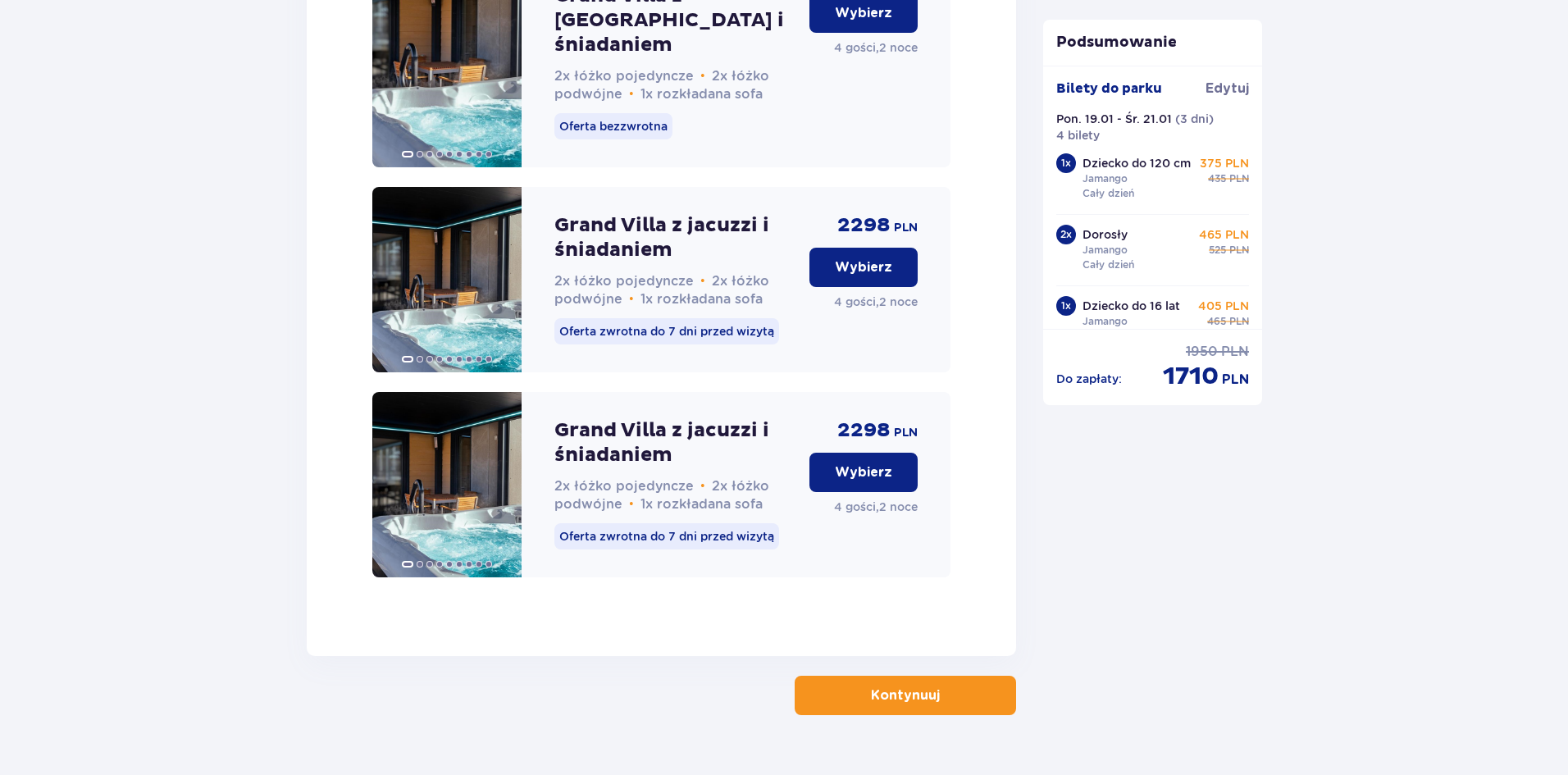
scroll to position [4284, 0]
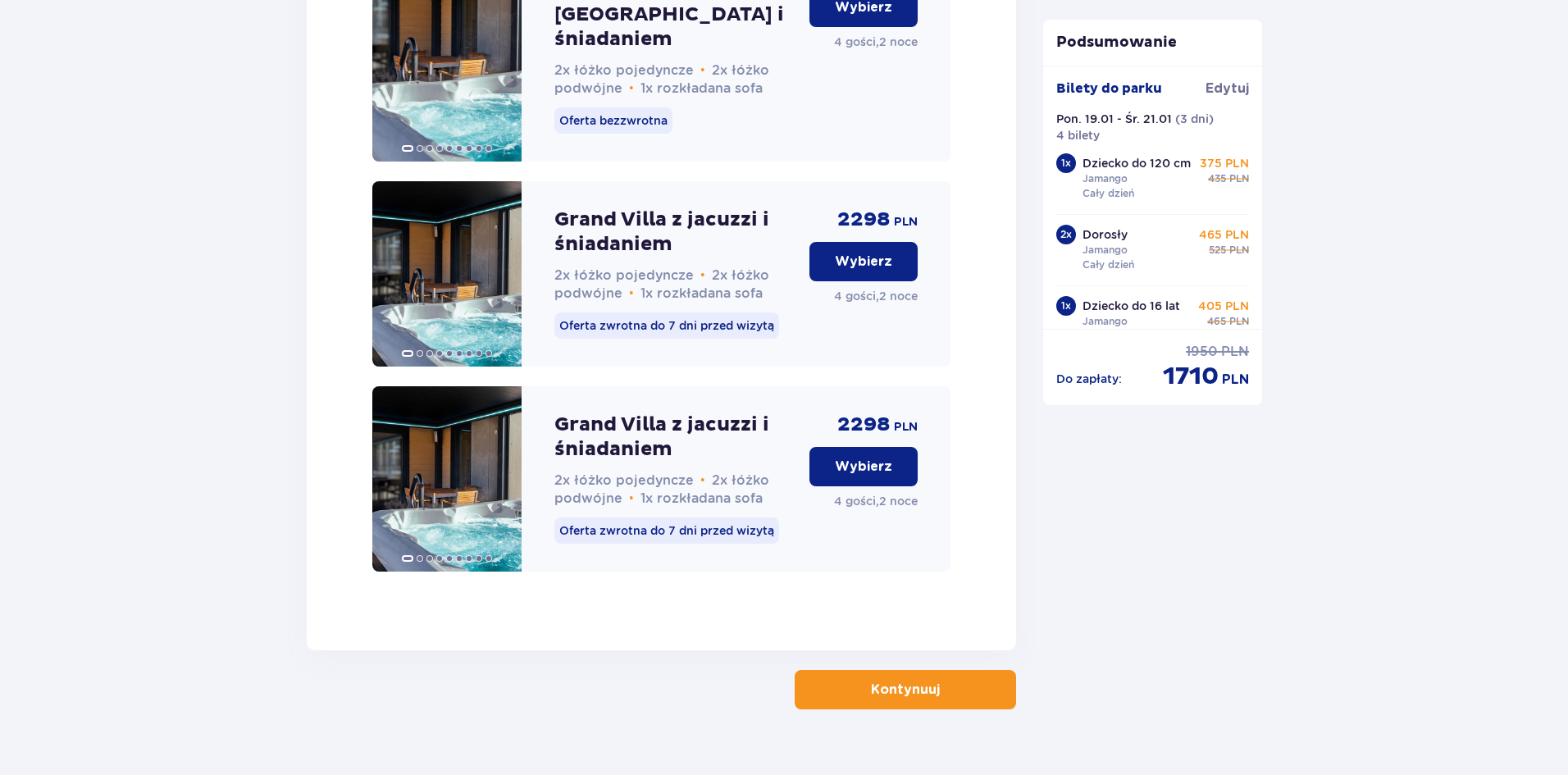
click at [897, 681] on p "Kontynuuj" at bounding box center [905, 690] width 69 height 18
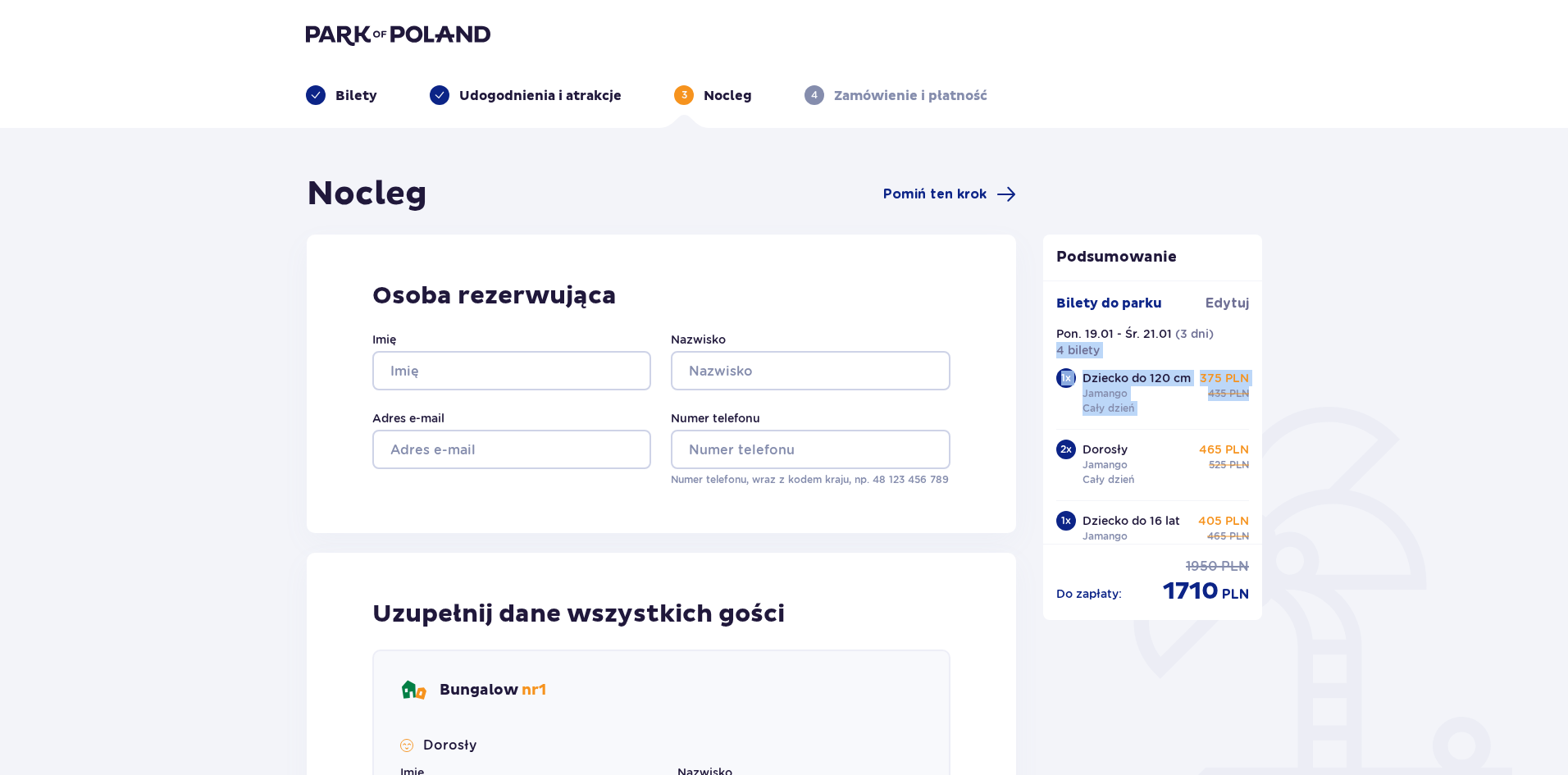
drag, startPoint x: 1261, startPoint y: 335, endPoint x: 1276, endPoint y: 405, distance: 71.6
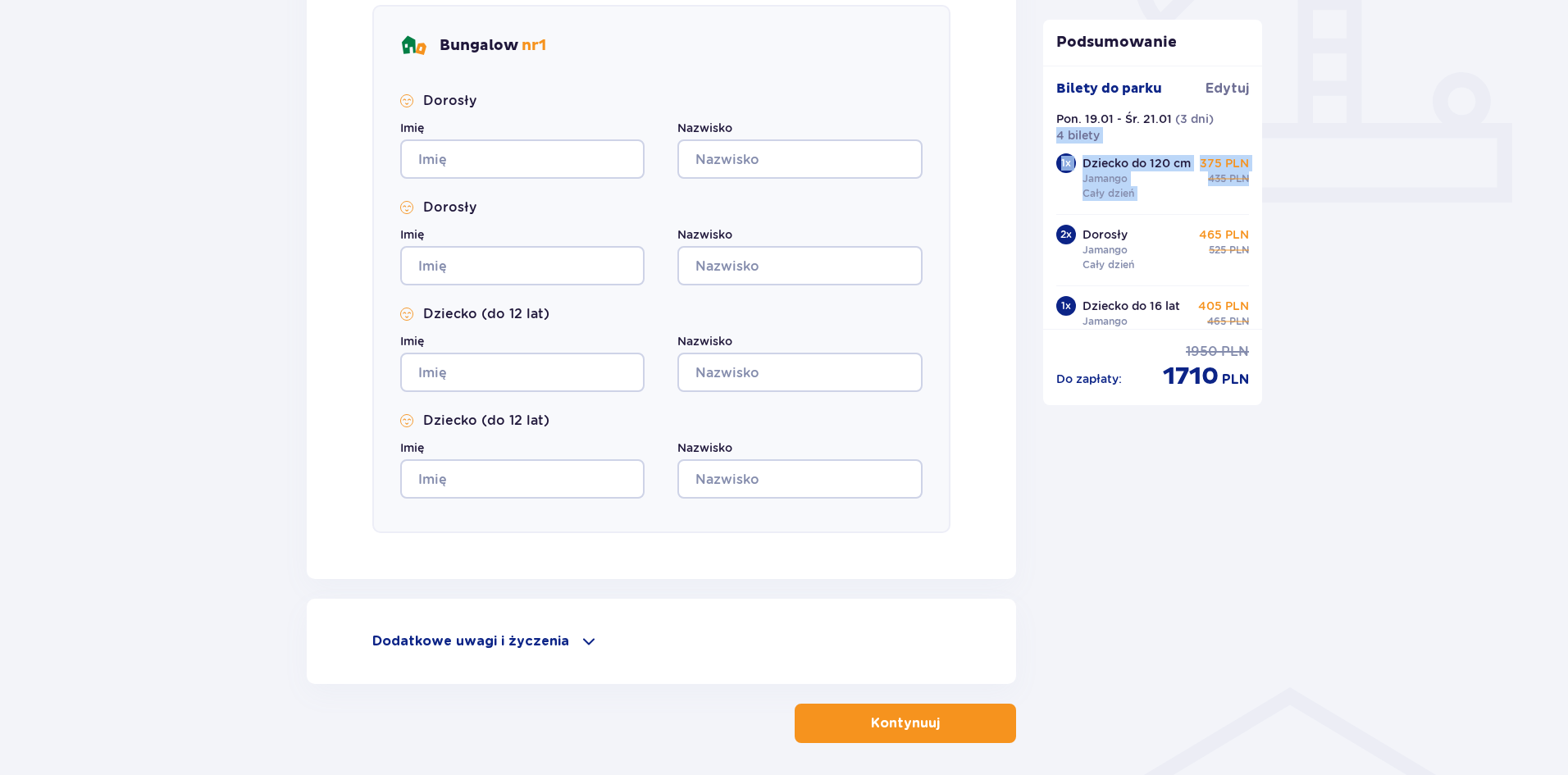
scroll to position [711, 0]
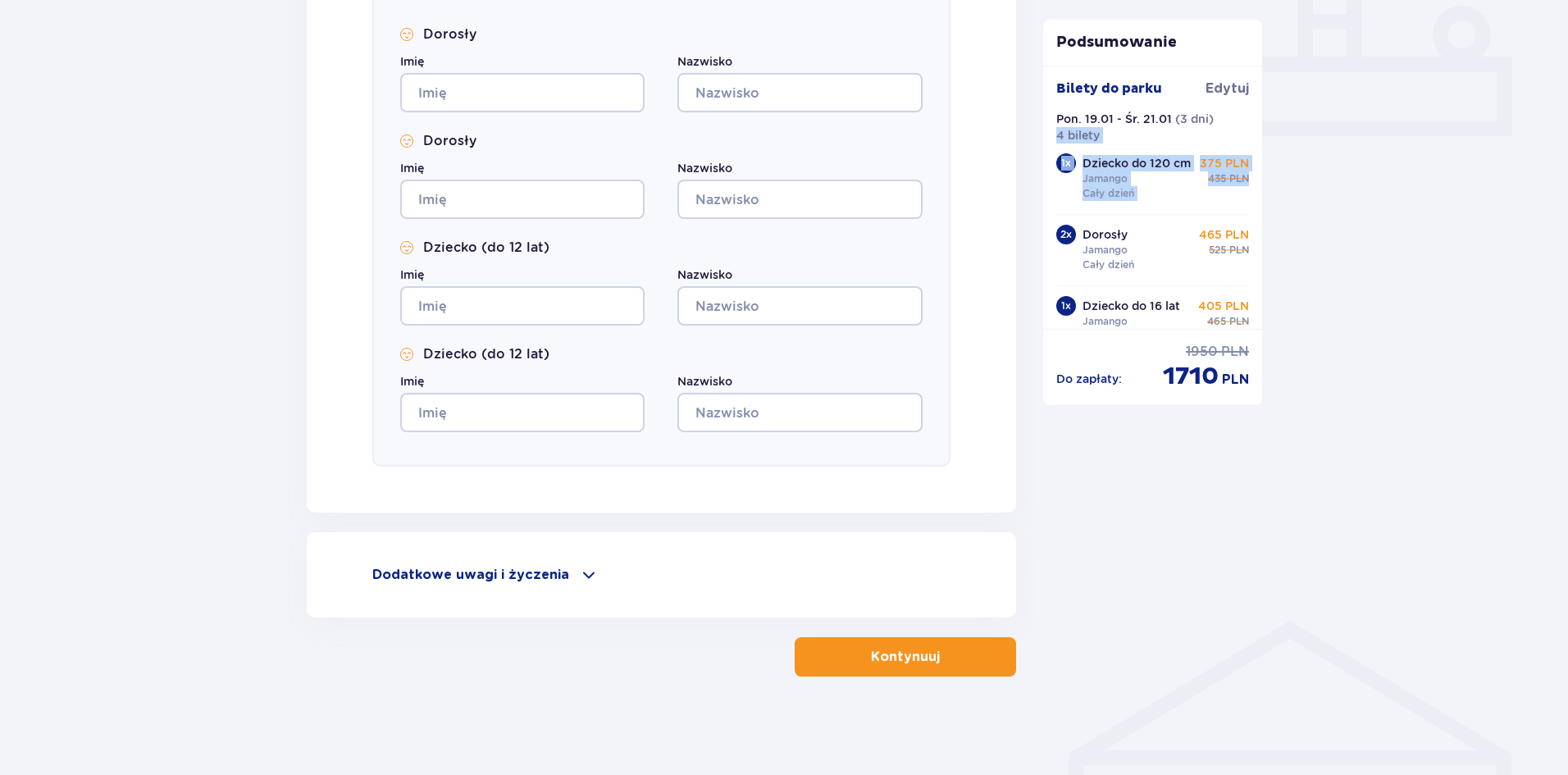
click at [912, 652] on p "Kontynuuj" at bounding box center [905, 657] width 69 height 18
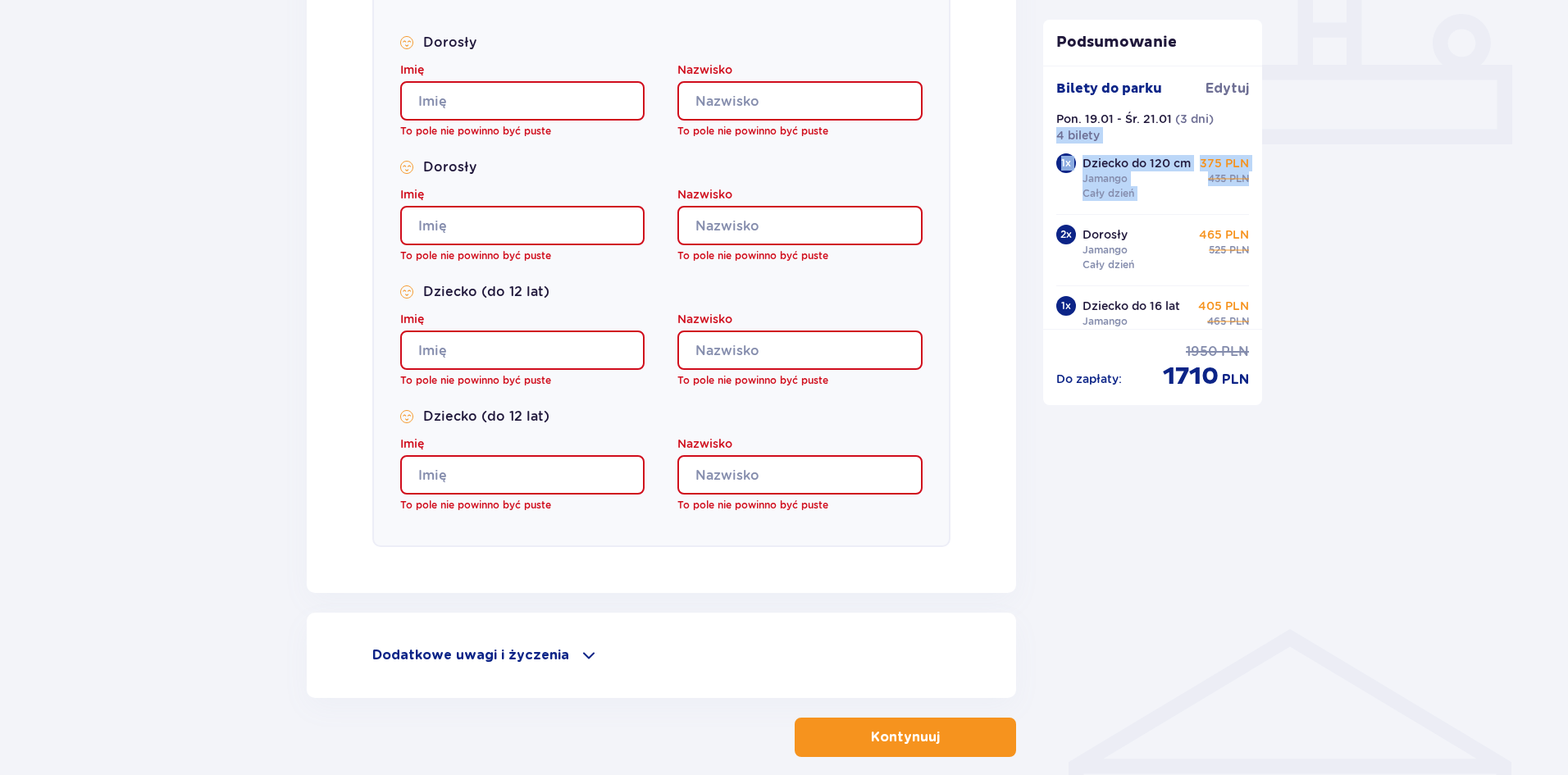
scroll to position [703, 0]
click at [579, 652] on span at bounding box center [588, 656] width 20 height 20
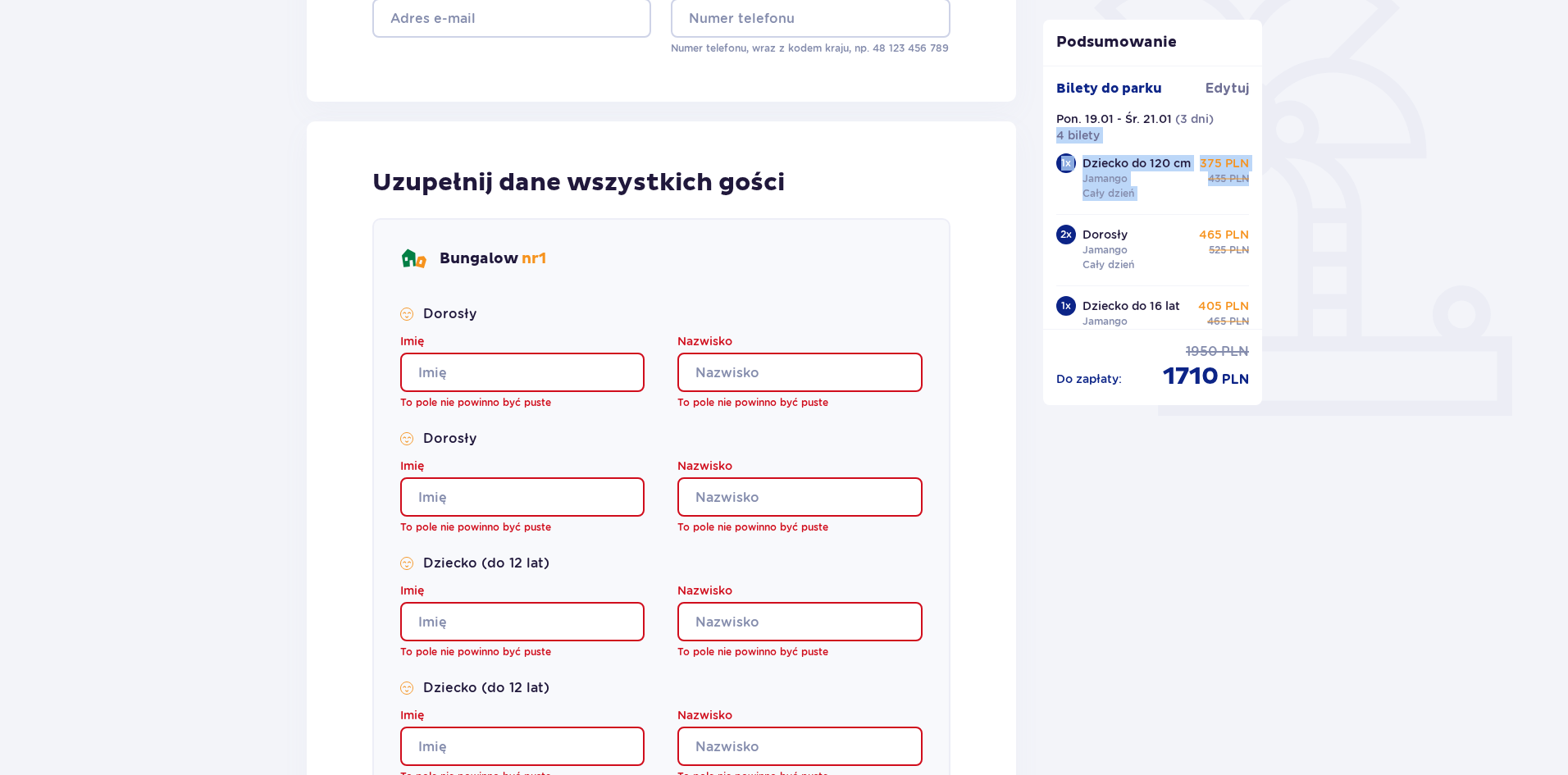
scroll to position [434, 0]
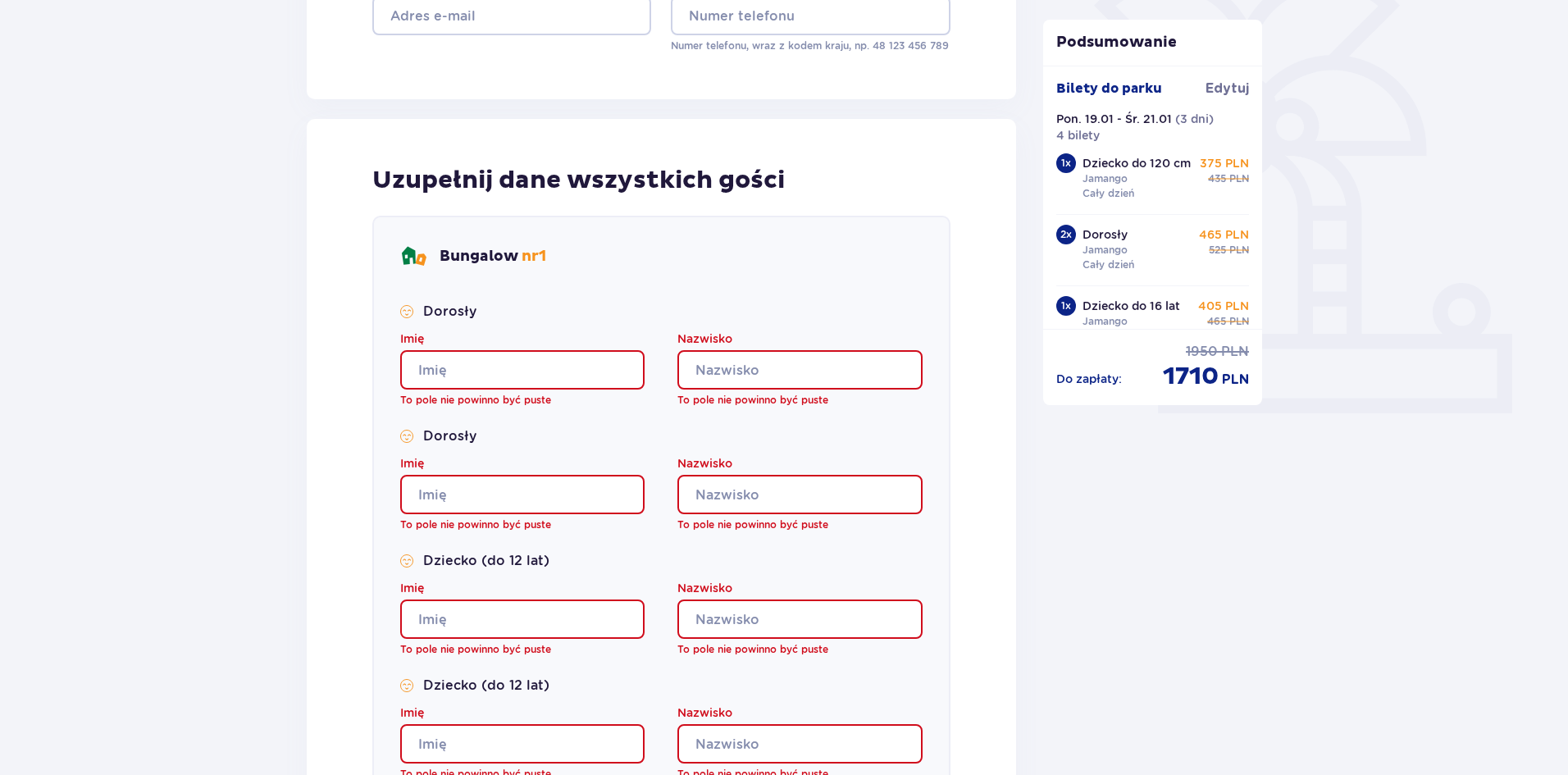
click at [560, 362] on input "Imię" at bounding box center [522, 370] width 244 height 39
type input "[PERSON_NAME]"
click at [559, 482] on input "Imię" at bounding box center [522, 494] width 244 height 39
type input "[PERSON_NAME]"
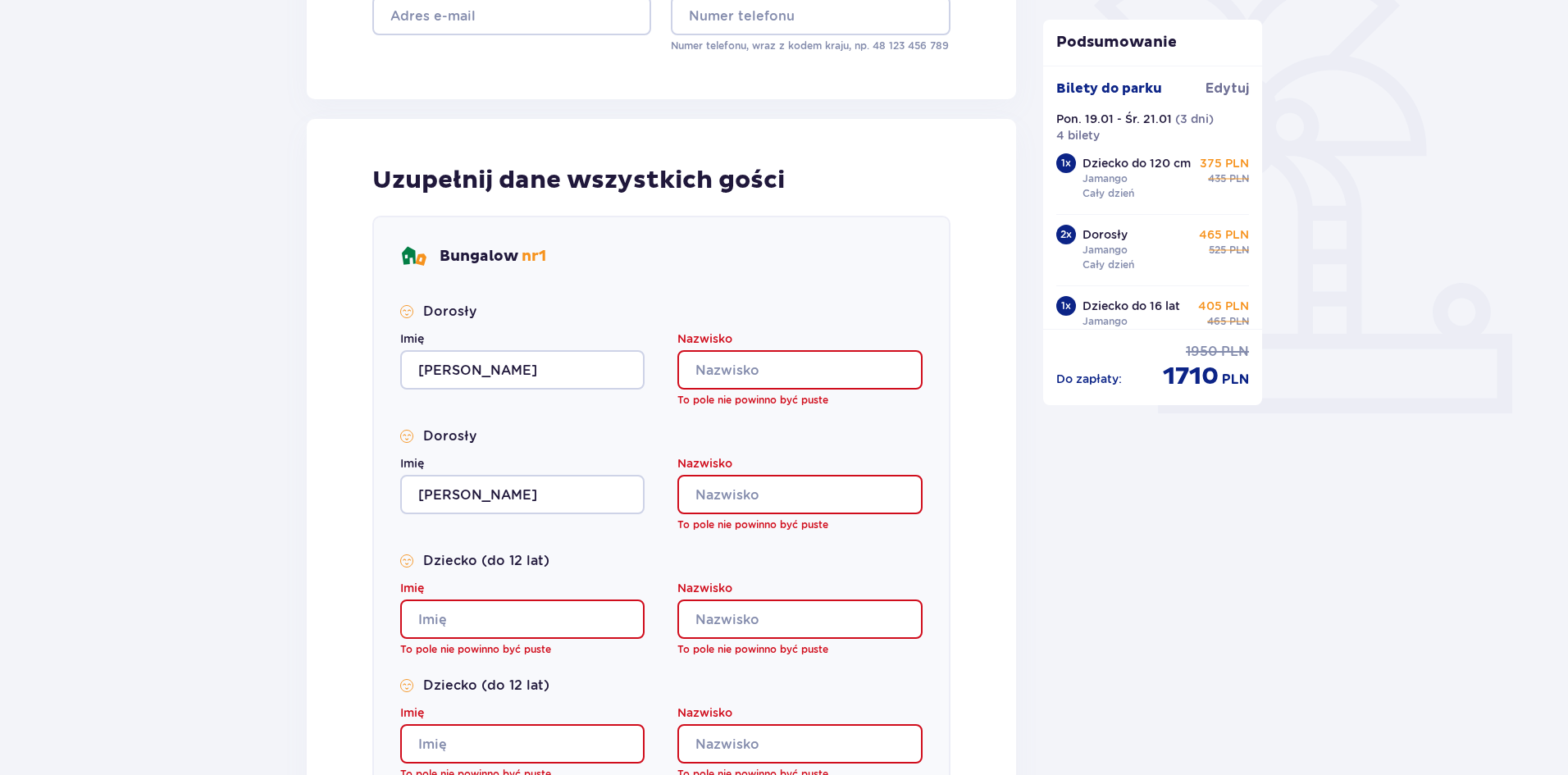
click at [554, 616] on input "Imię" at bounding box center [522, 619] width 244 height 39
type input "[PERSON_NAME]"
drag, startPoint x: 553, startPoint y: 732, endPoint x: 548, endPoint y: 742, distance: 11.2
click at [548, 740] on div "Imię To pole nie powinno być puste" at bounding box center [522, 744] width 244 height 77
click at [548, 744] on input "Imię" at bounding box center [522, 744] width 244 height 39
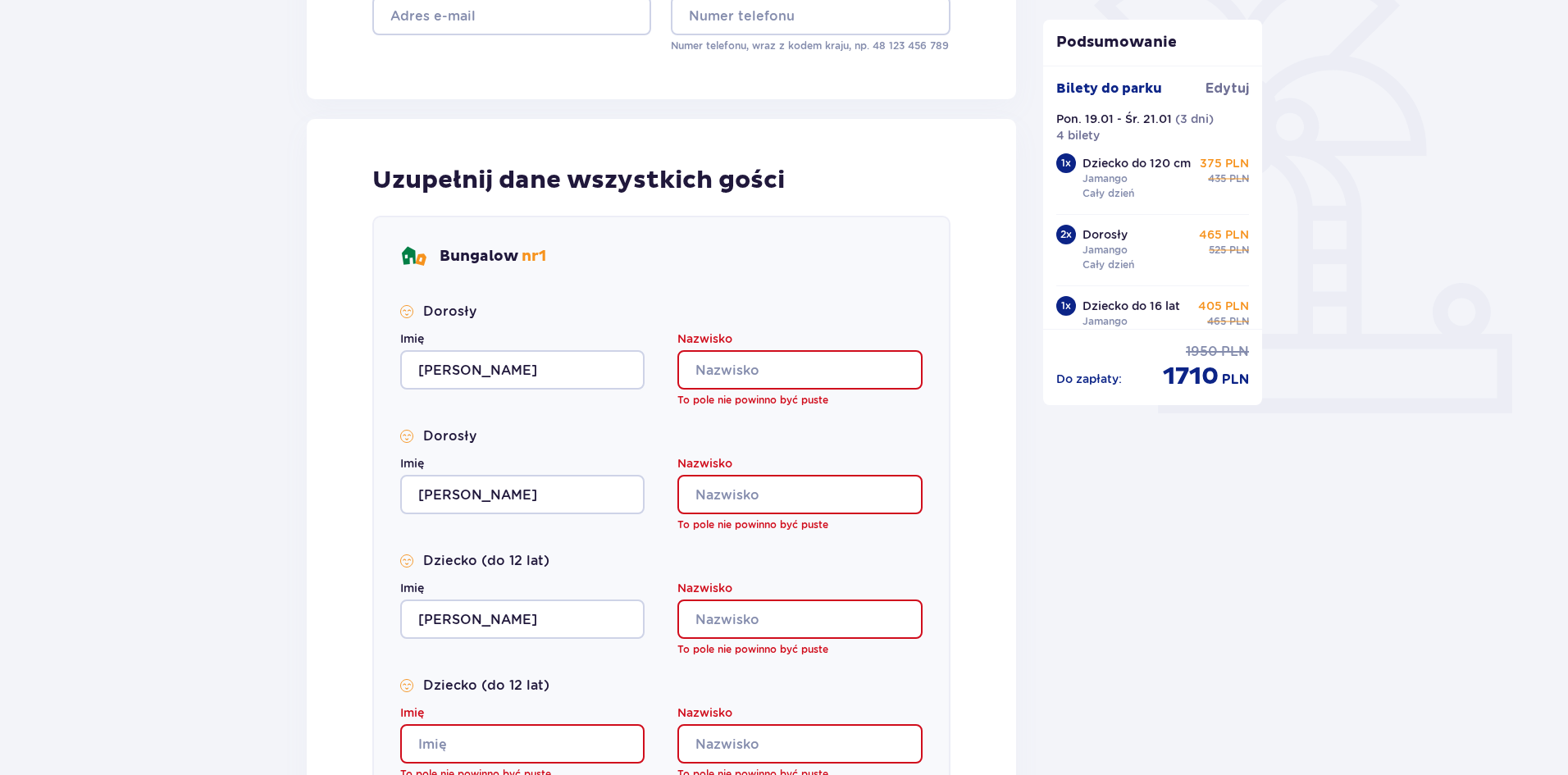
type input "[PERSON_NAME]"
click at [744, 376] on input "Nazwisko" at bounding box center [799, 370] width 244 height 39
type input "k"
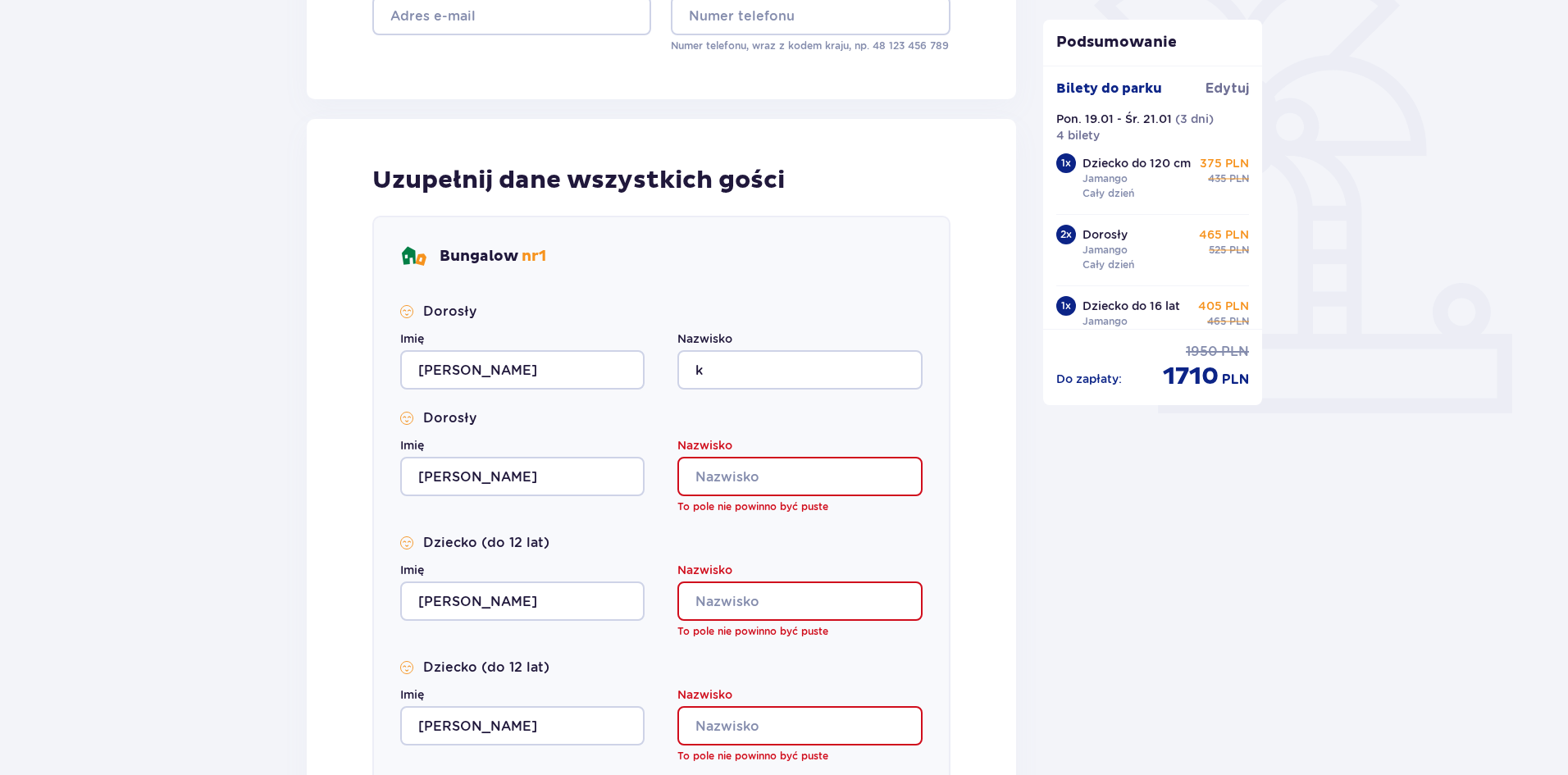
click at [770, 498] on div "Nazwisko To pole nie powinno być puste" at bounding box center [799, 476] width 244 height 77
click at [764, 480] on input "Nazwisko" at bounding box center [799, 476] width 244 height 39
type input "sdgsd"
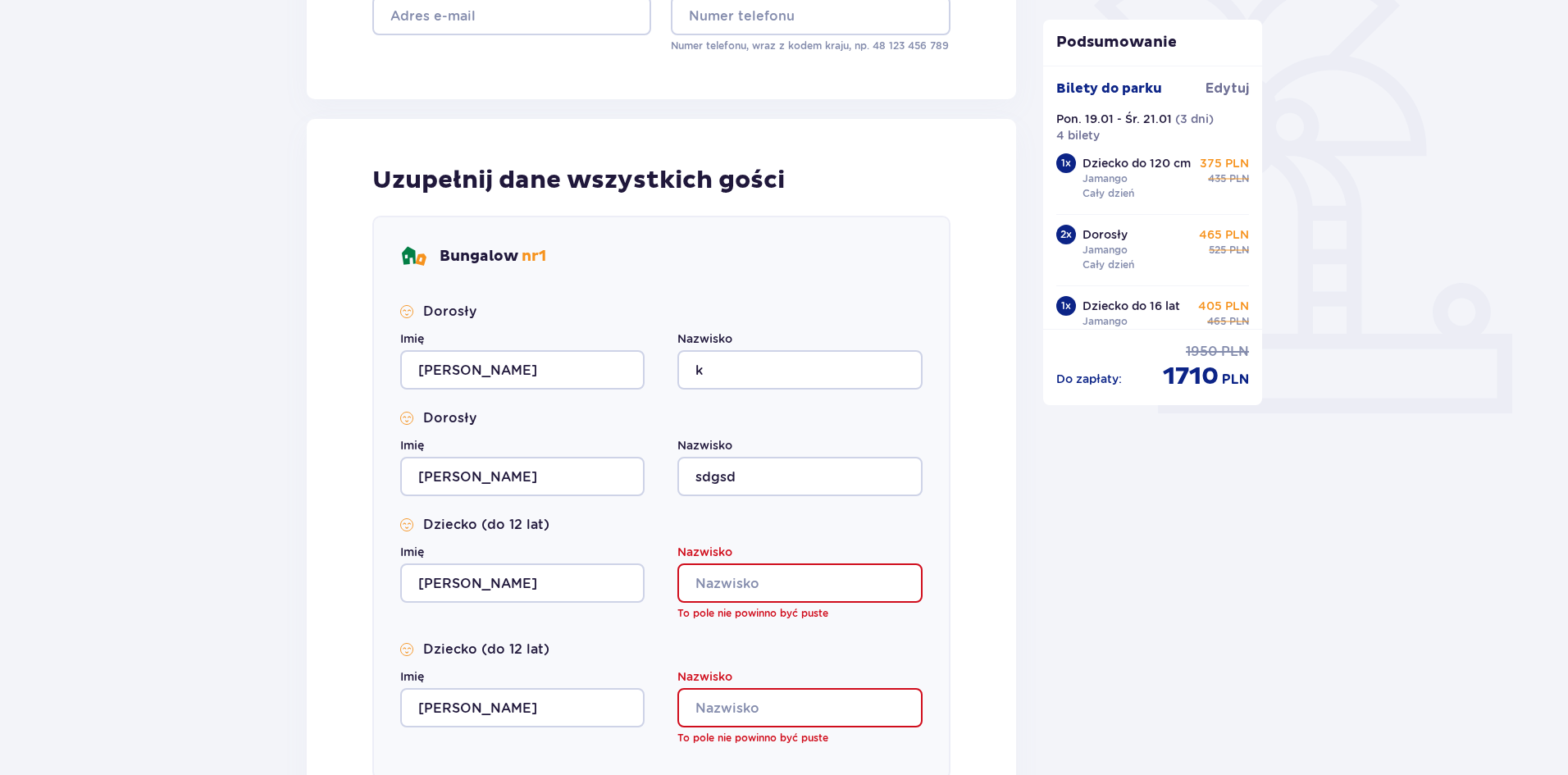
click at [798, 578] on input "Nazwisko" at bounding box center [799, 584] width 244 height 39
type input "asdfg"
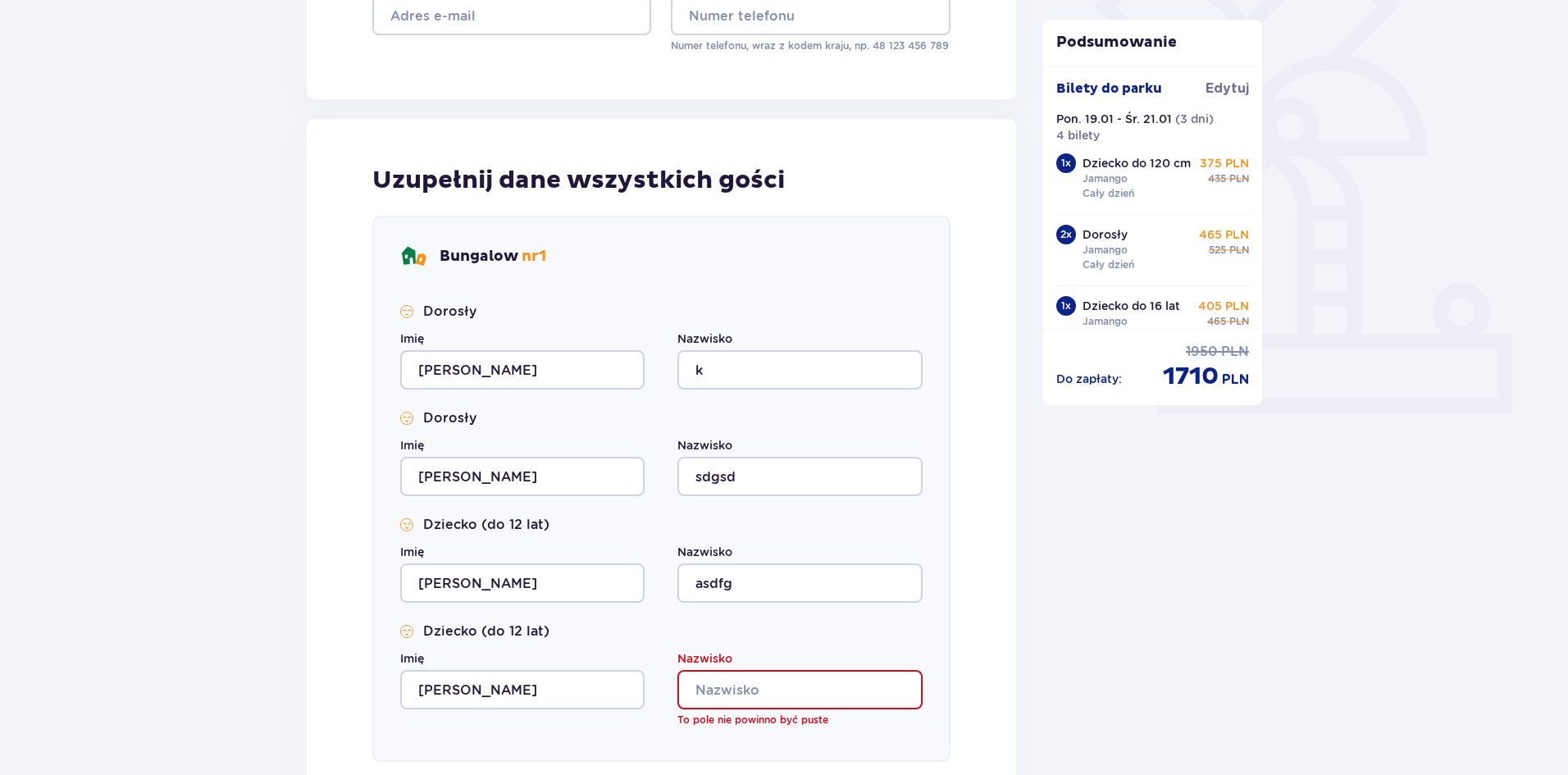
click at [821, 675] on input "Nazwisko" at bounding box center [799, 690] width 244 height 39
type input "k"
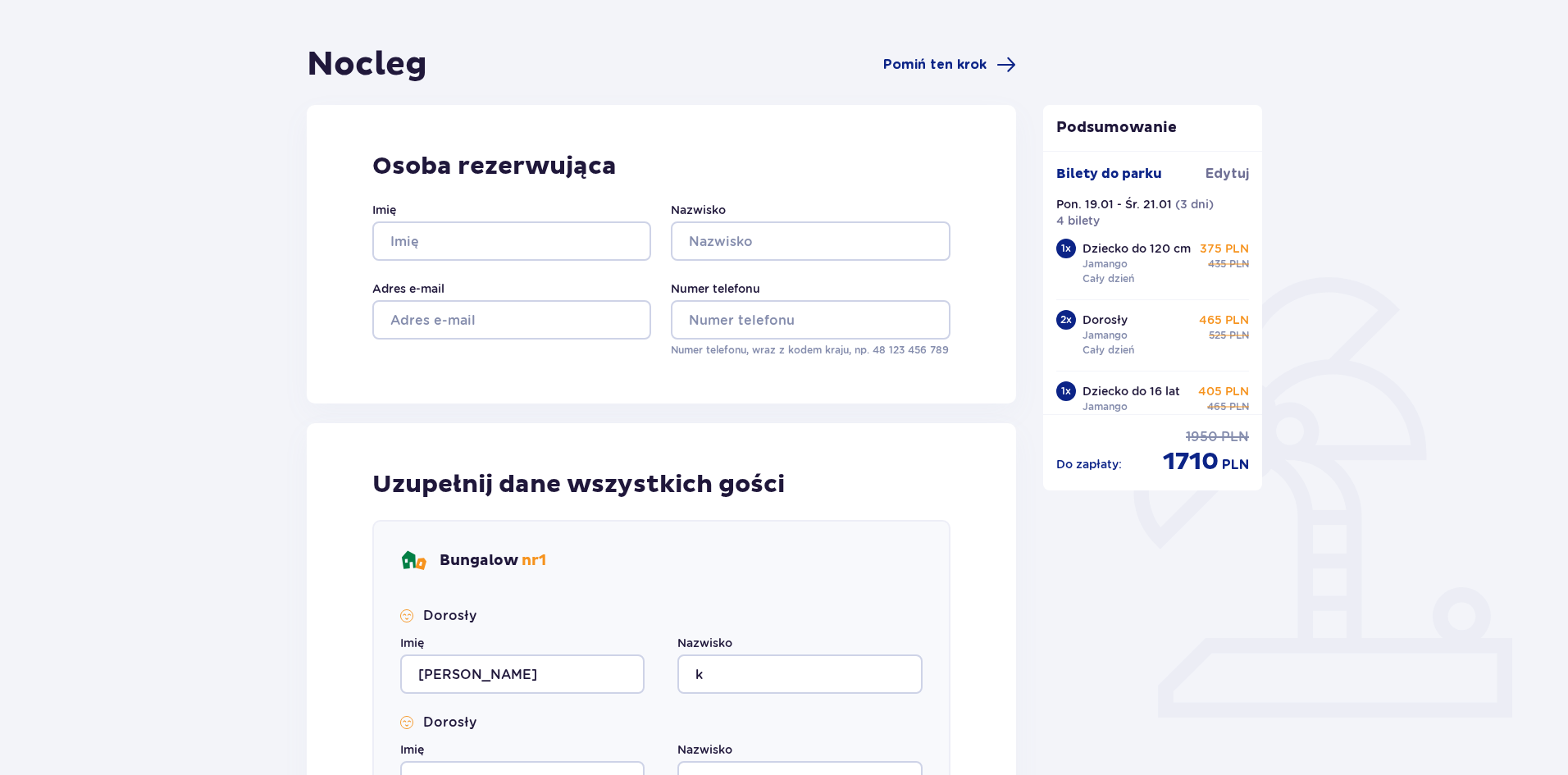
scroll to position [0, 0]
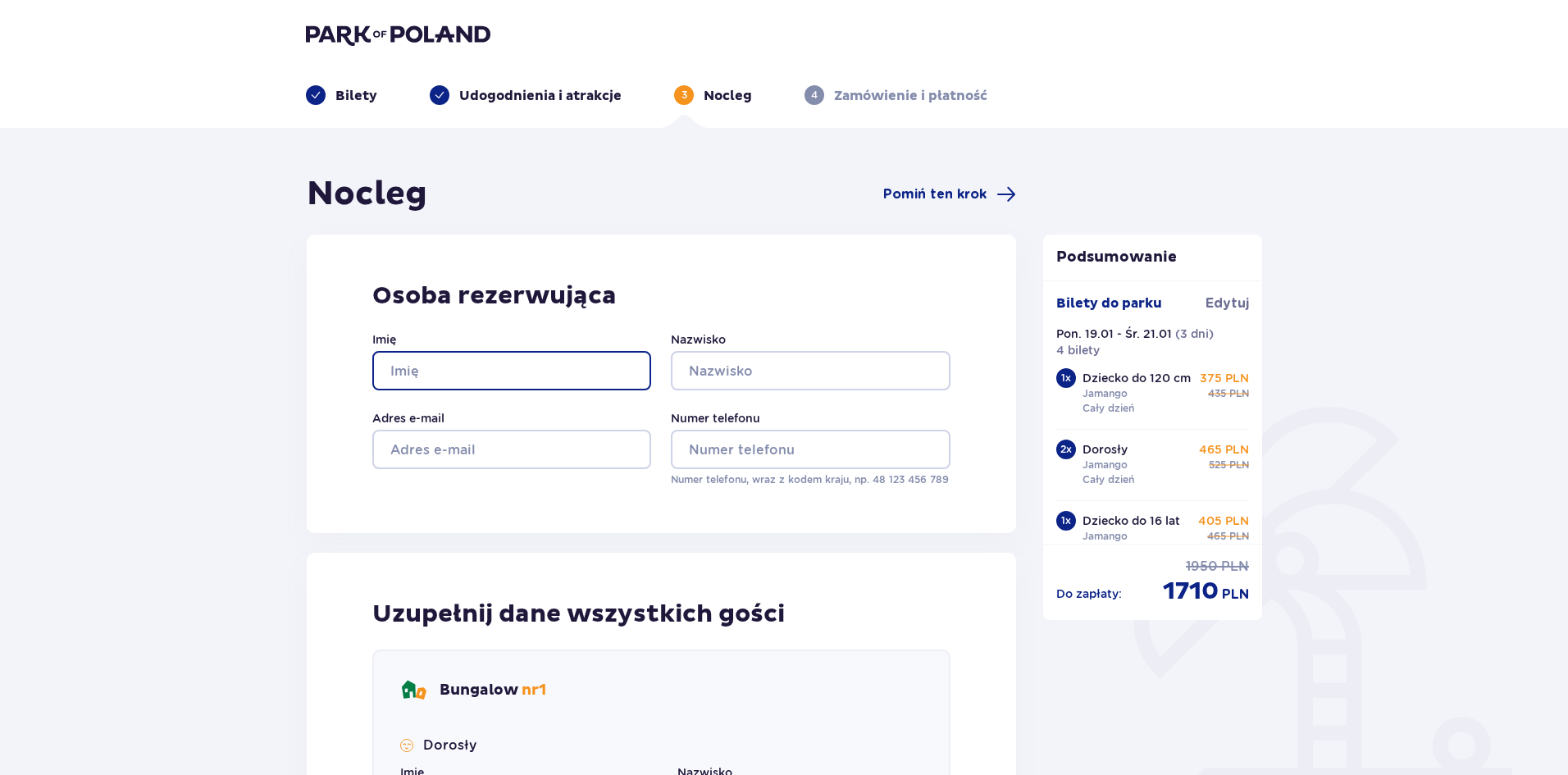
click at [590, 366] on input "Imię" at bounding box center [512, 371] width 279 height 39
type input "[PERSON_NAME]"
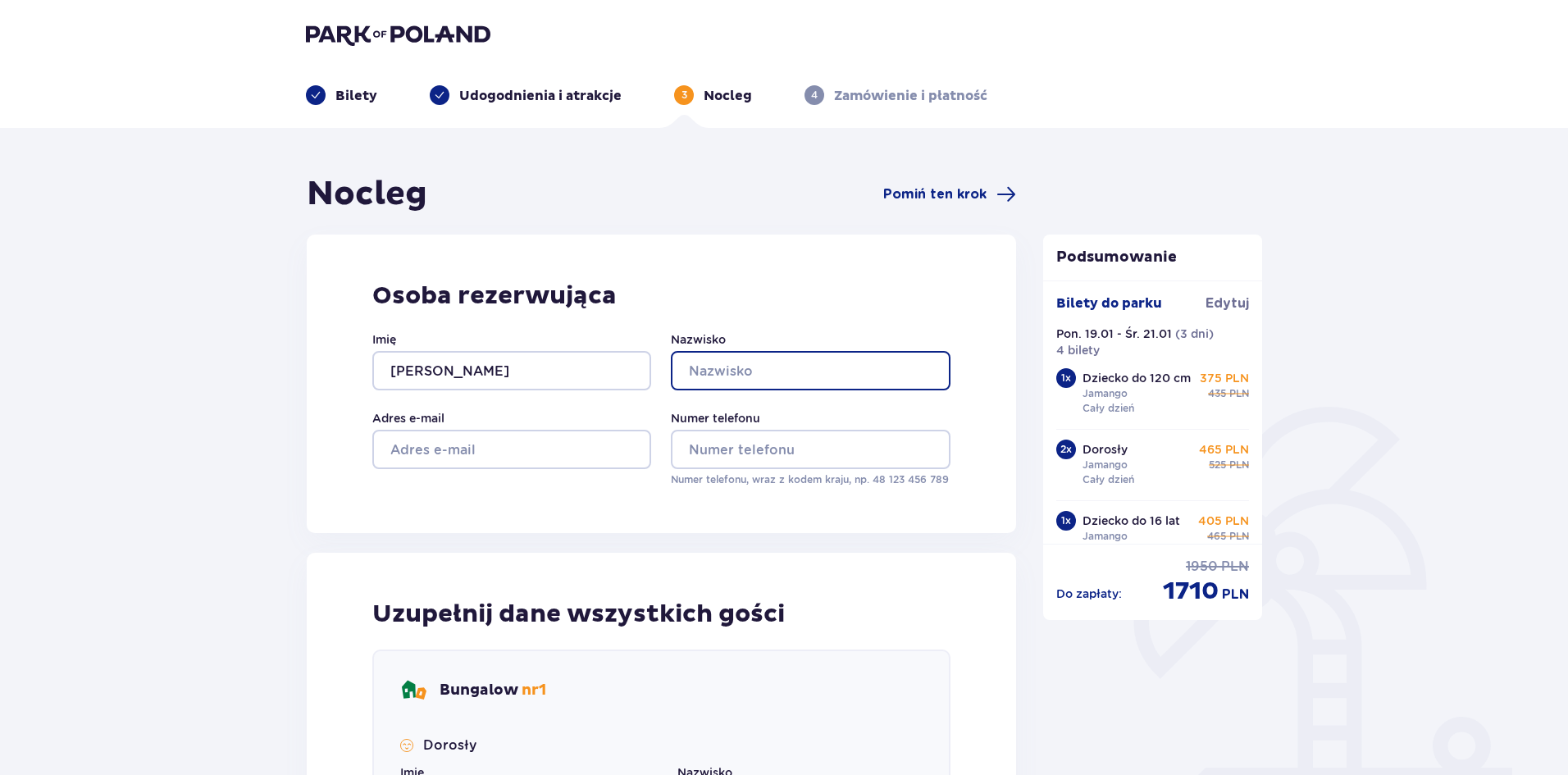
click at [752, 358] on input "Nazwisko" at bounding box center [810, 371] width 279 height 39
type input "[PERSON_NAME]"
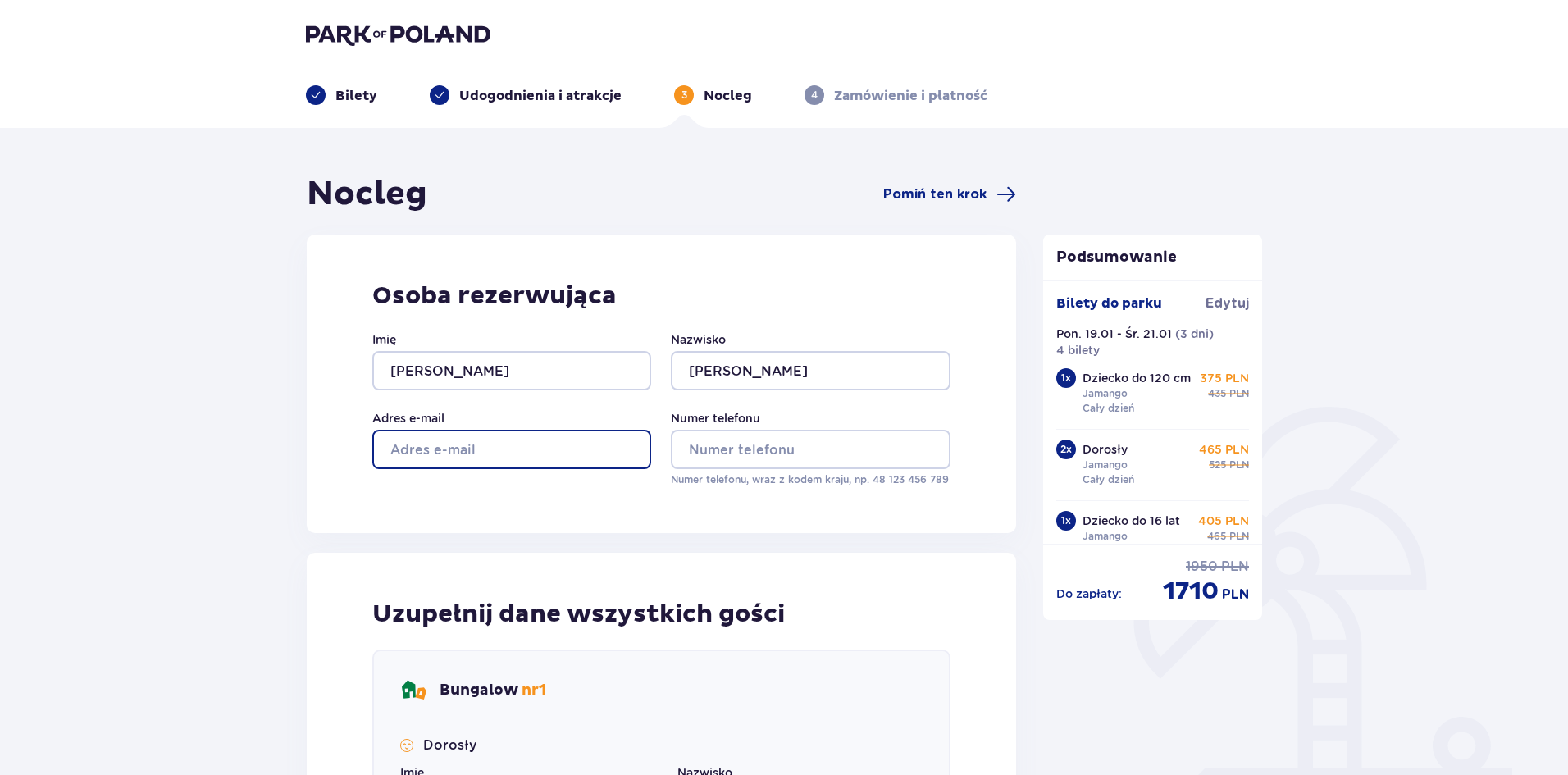
click at [588, 448] on input "Adres e-mail" at bounding box center [512, 449] width 279 height 39
type input "[EMAIL_ADDRESS][DOMAIN_NAME]"
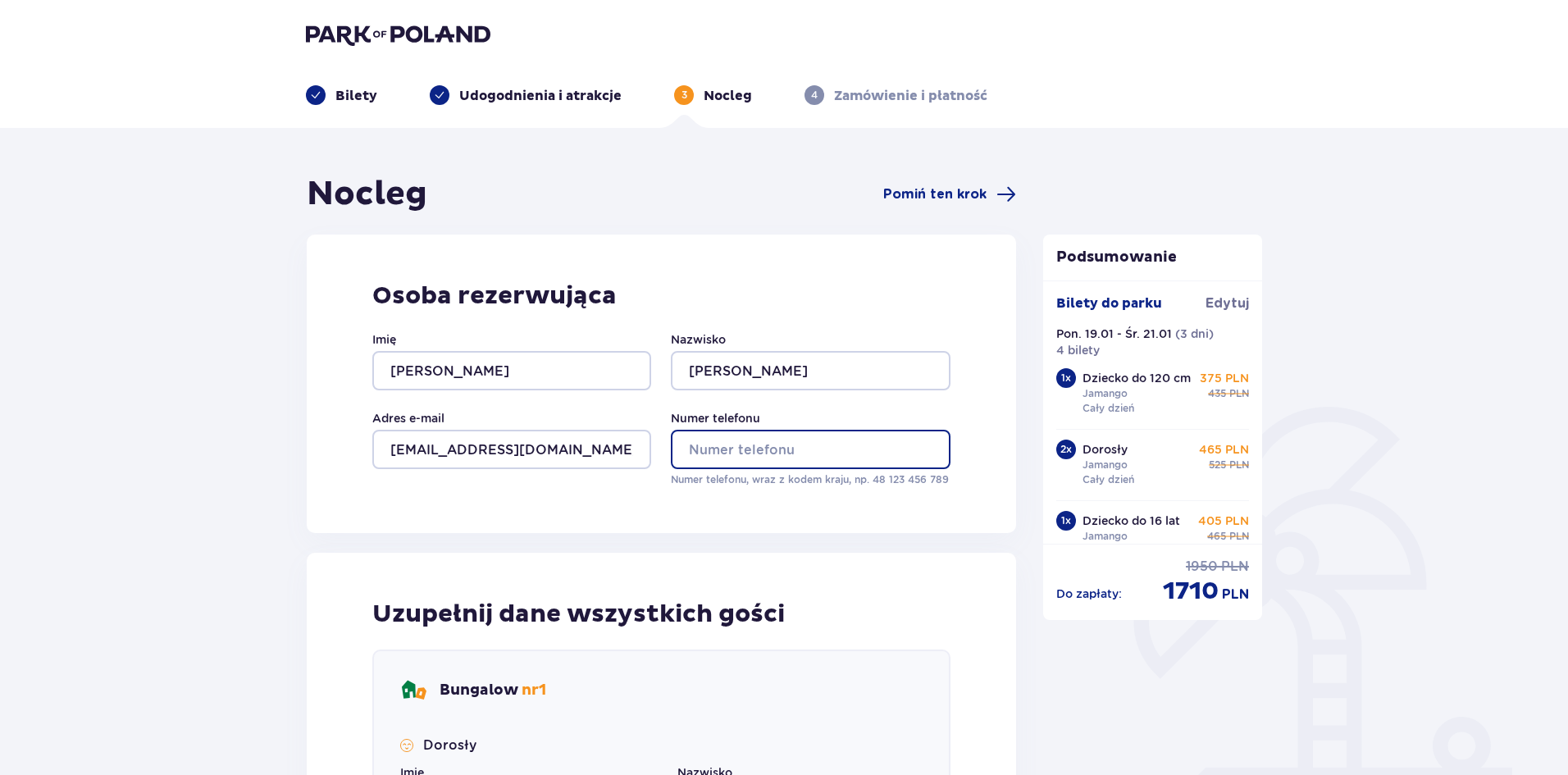
click at [752, 453] on input "Numer telefonu" at bounding box center [810, 449] width 279 height 39
click at [728, 453] on input "Numer telefonu" at bounding box center [810, 449] width 279 height 39
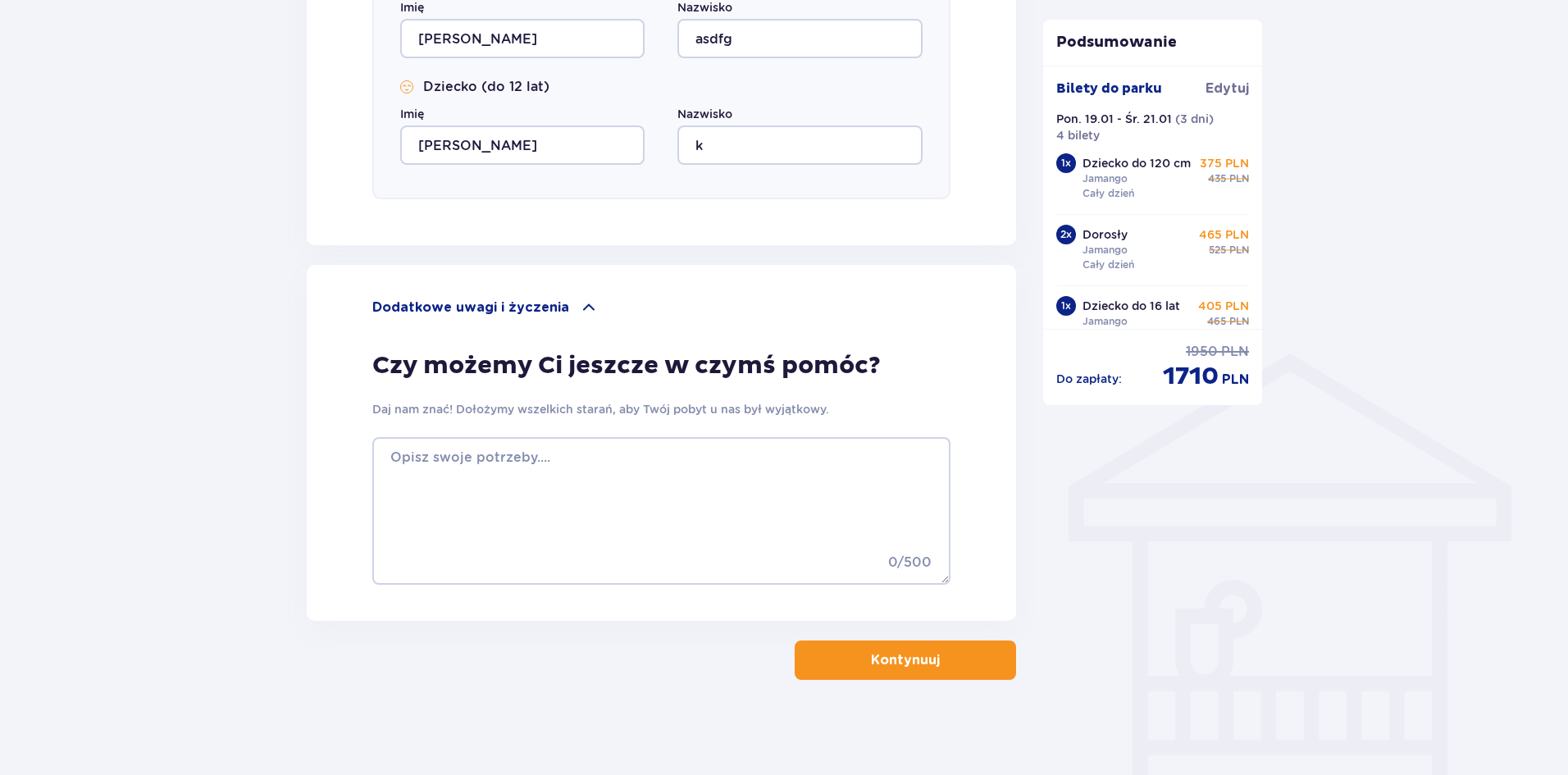
scroll to position [983, 0]
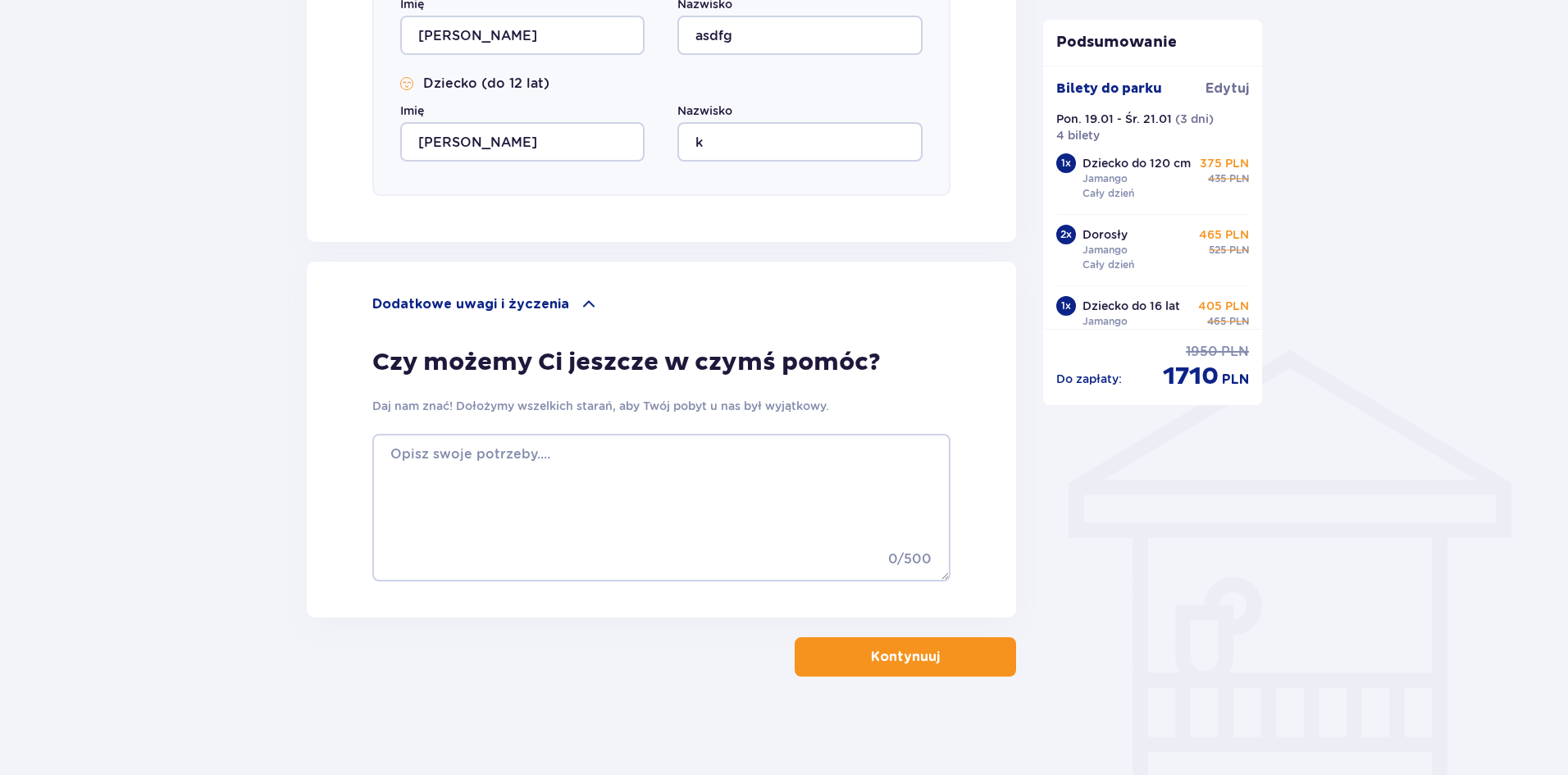
click at [925, 652] on p "Kontynuuj" at bounding box center [905, 657] width 69 height 18
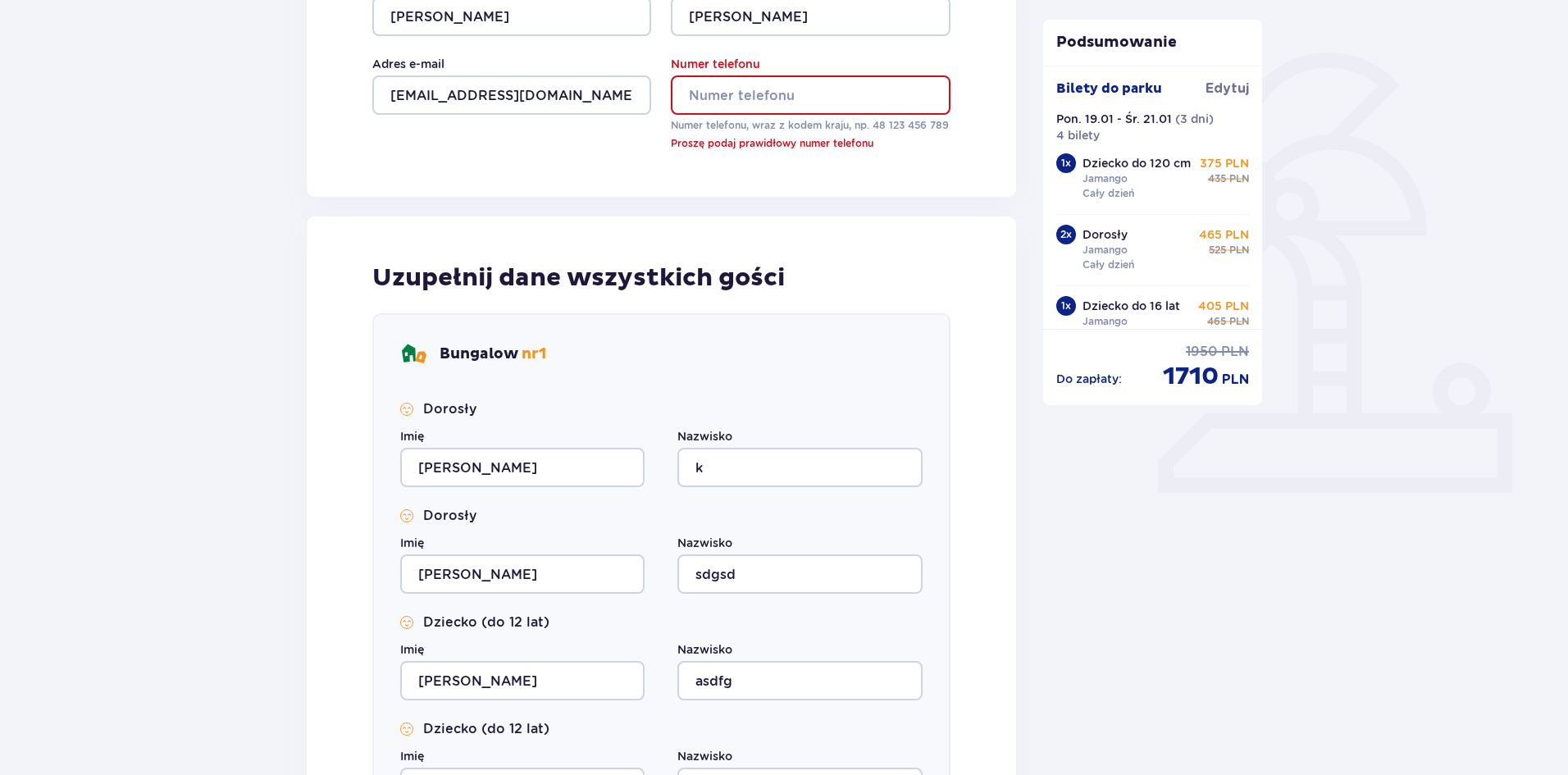
scroll to position [348, 0]
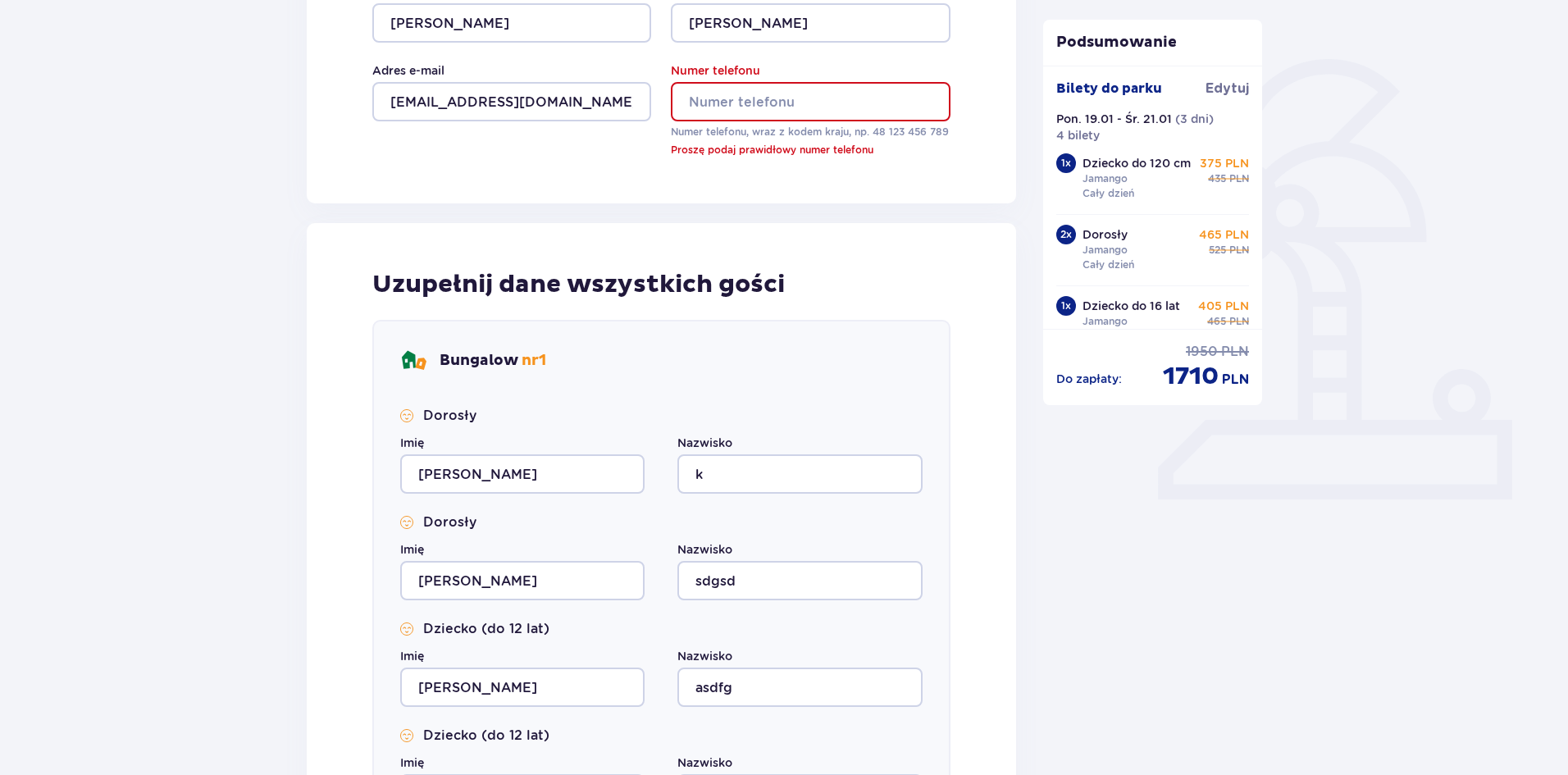
click at [758, 92] on input "Numer telefonu" at bounding box center [810, 101] width 279 height 39
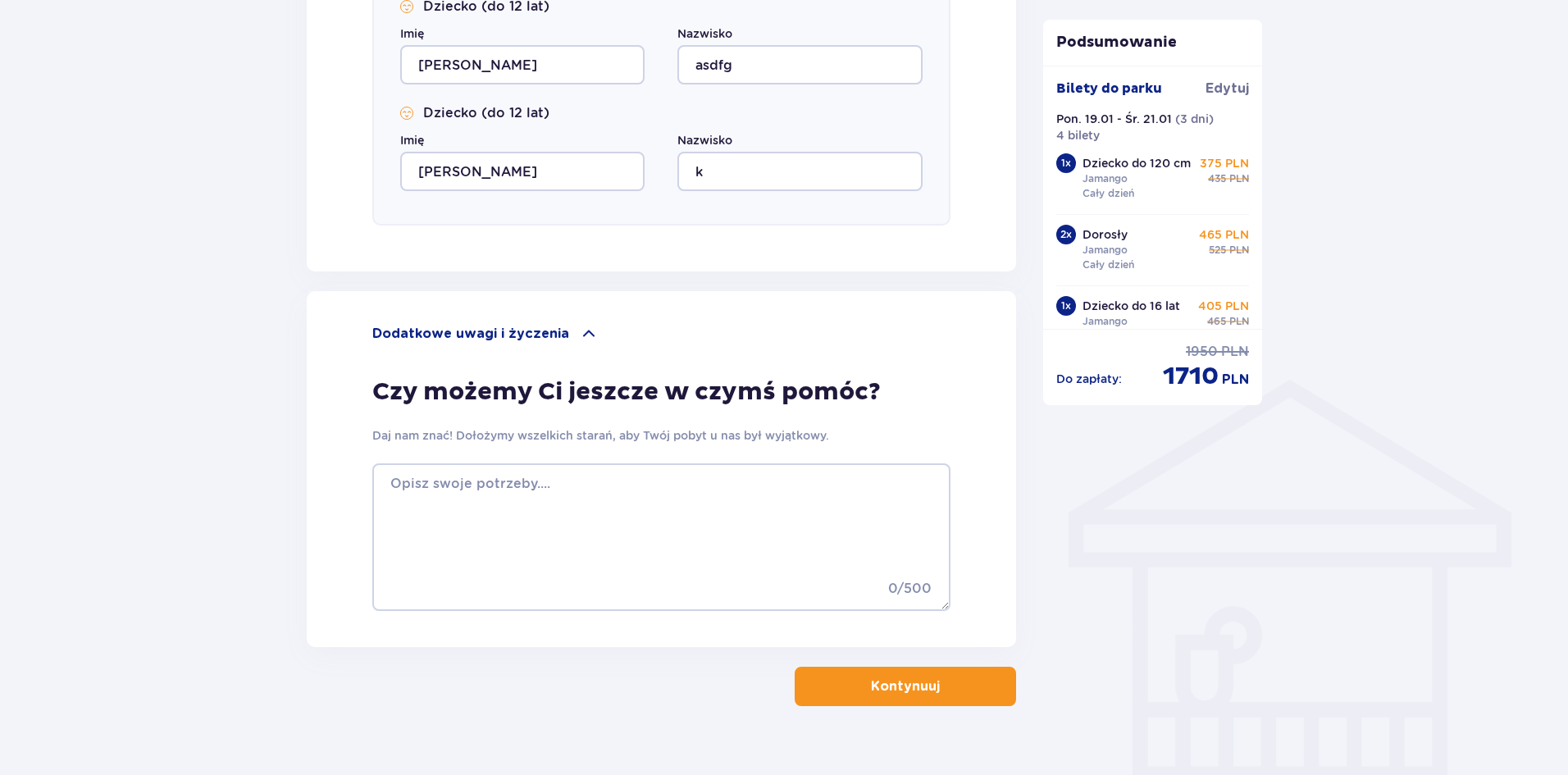
scroll to position [983, 0]
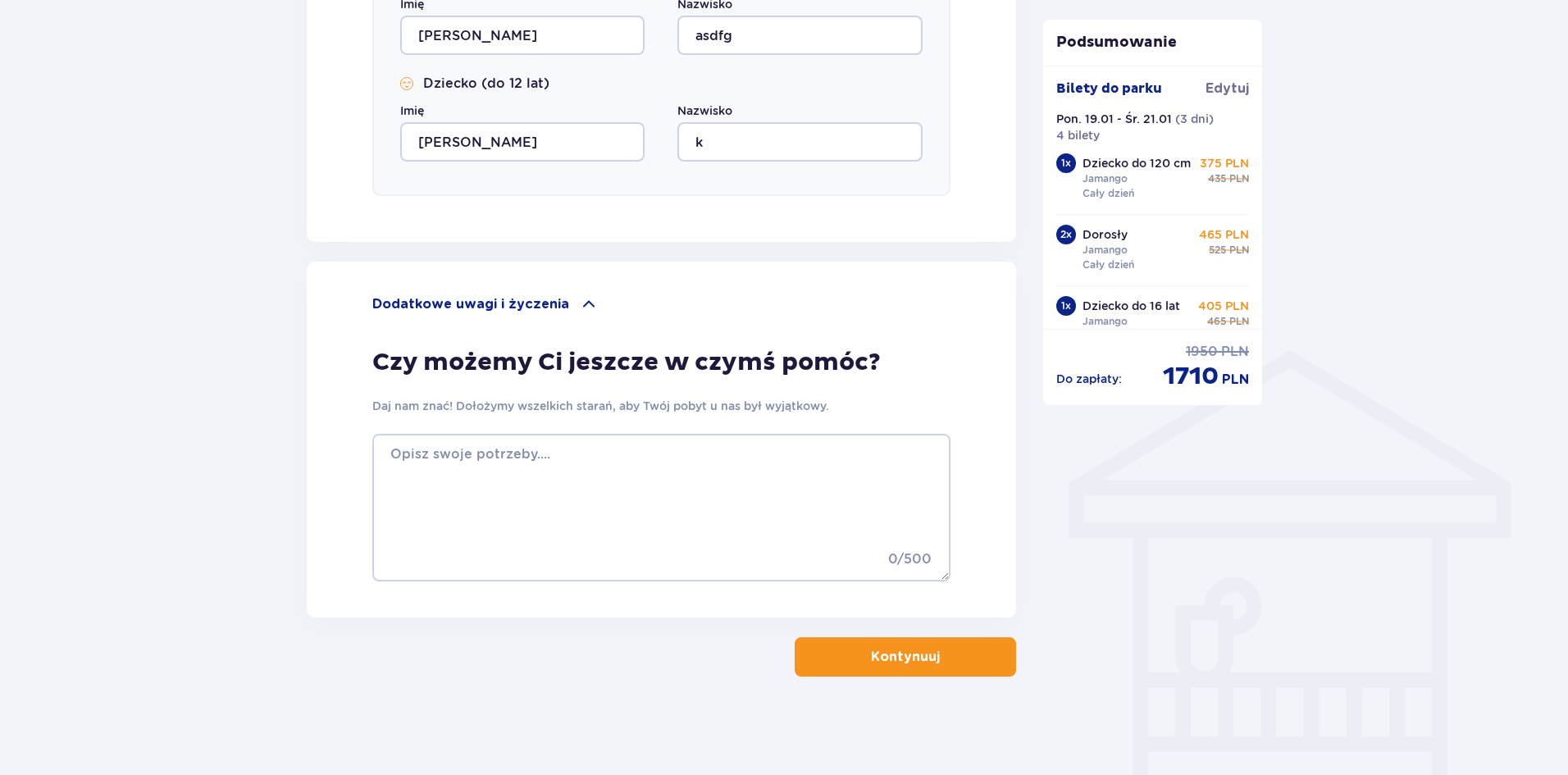
type input "514545555"
click at [901, 648] on p "Kontynuuj" at bounding box center [905, 657] width 69 height 18
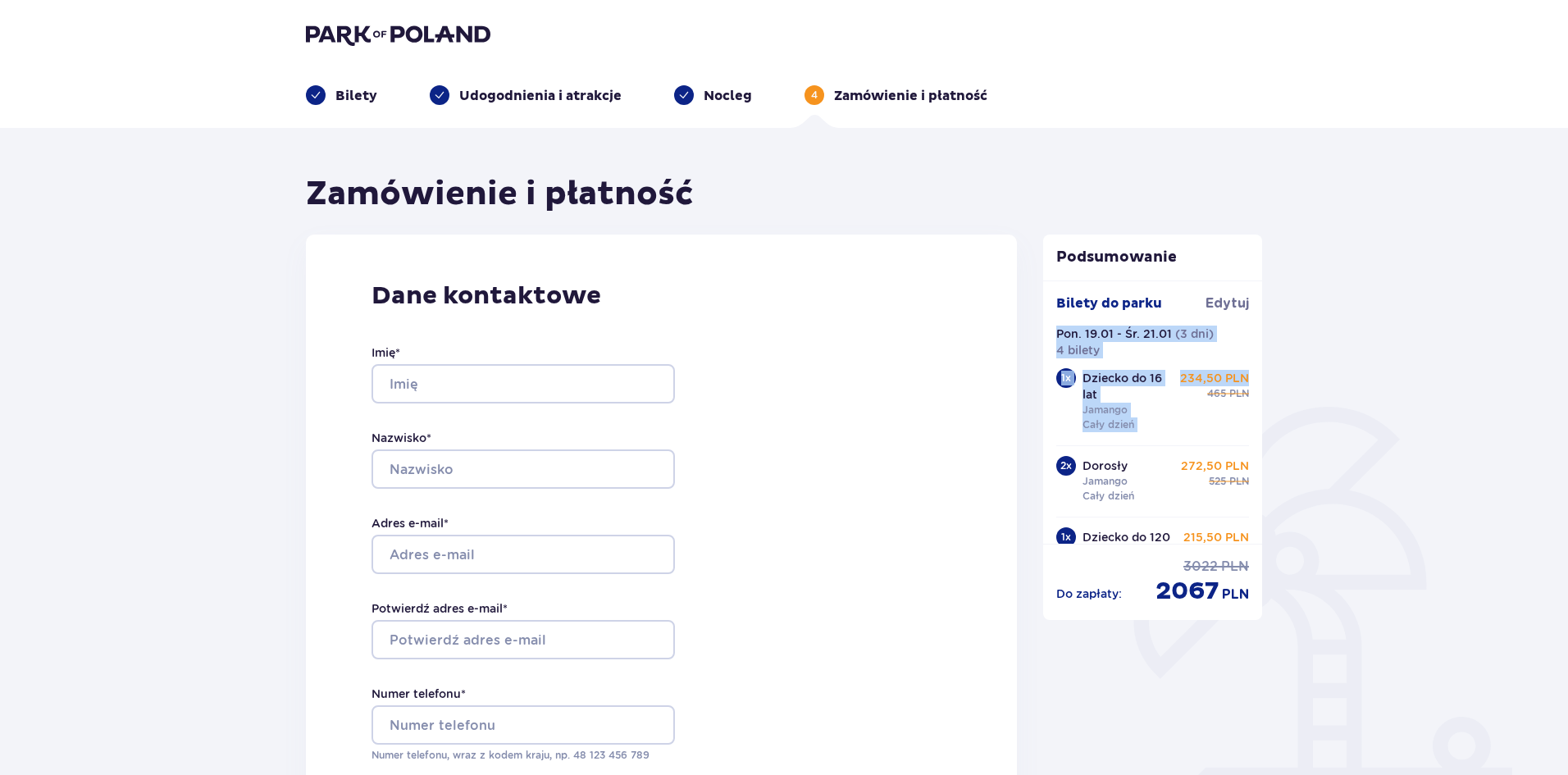
drag, startPoint x: 1261, startPoint y: 322, endPoint x: 1265, endPoint y: 365, distance: 43.2
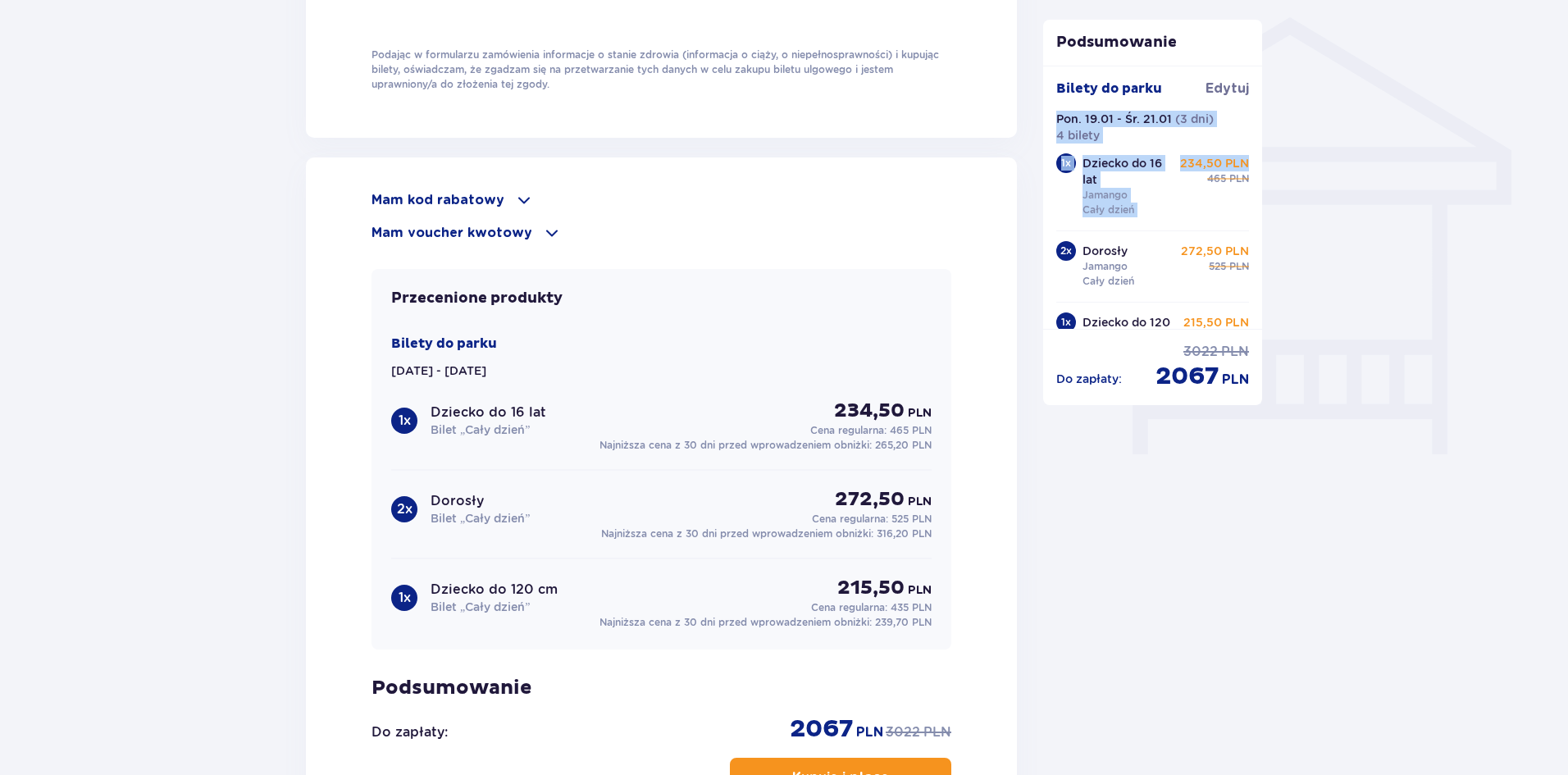
scroll to position [1314, 0]
click at [507, 199] on div "Mam kod rabatowy" at bounding box center [662, 201] width 580 height 20
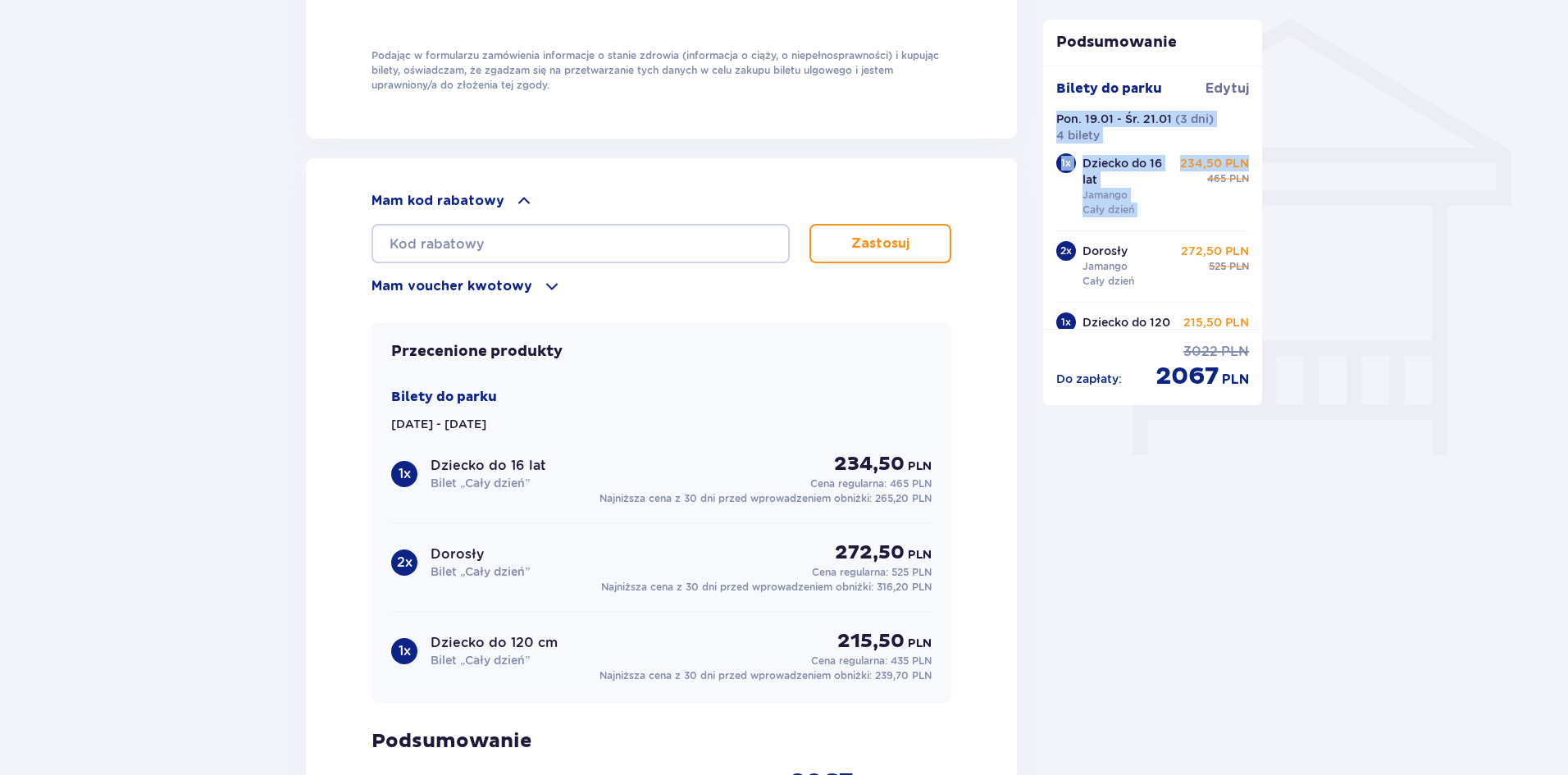
click at [524, 282] on p "Mam voucher kwotowy" at bounding box center [452, 286] width 161 height 18
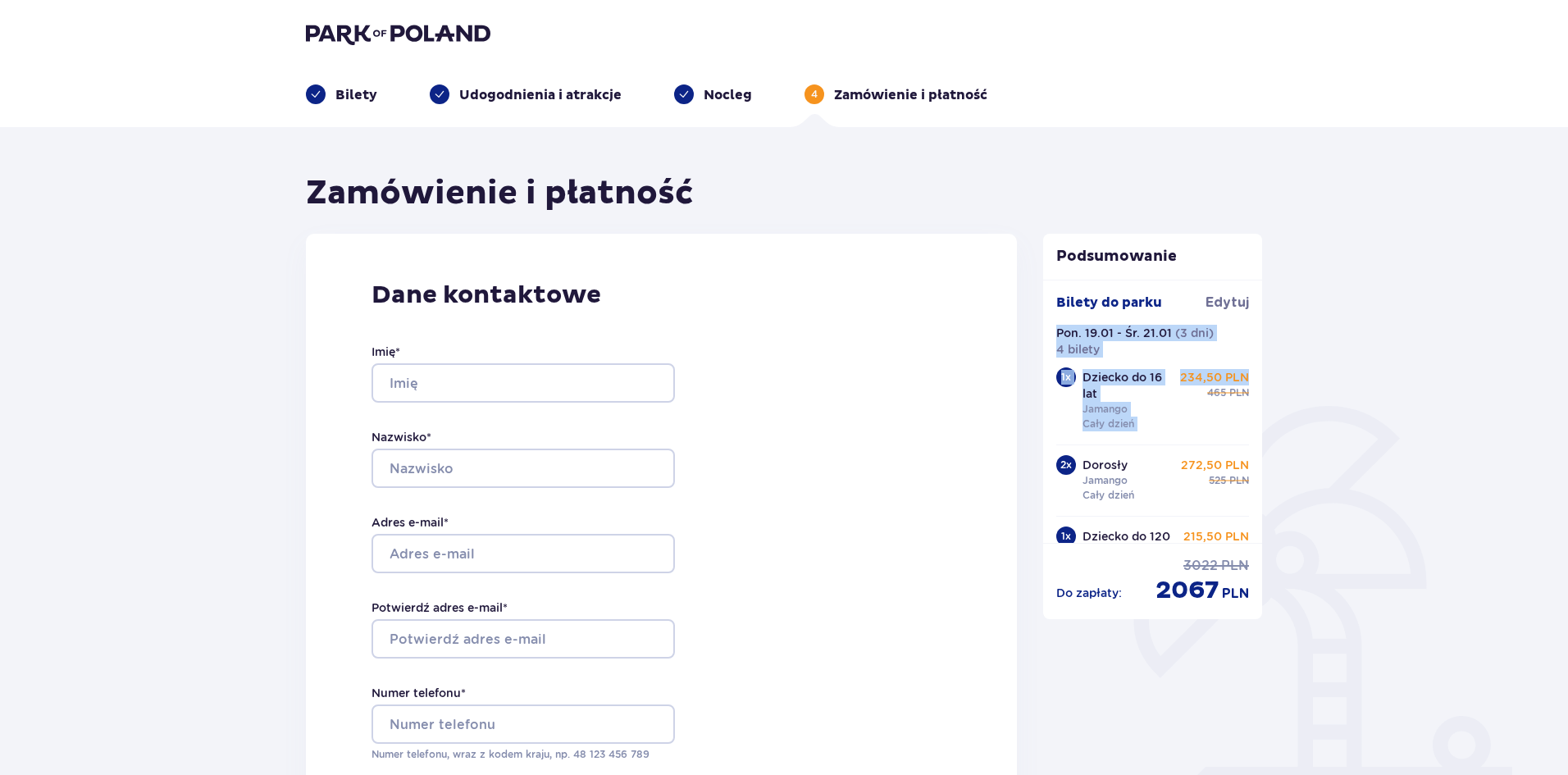
scroll to position [0, 0]
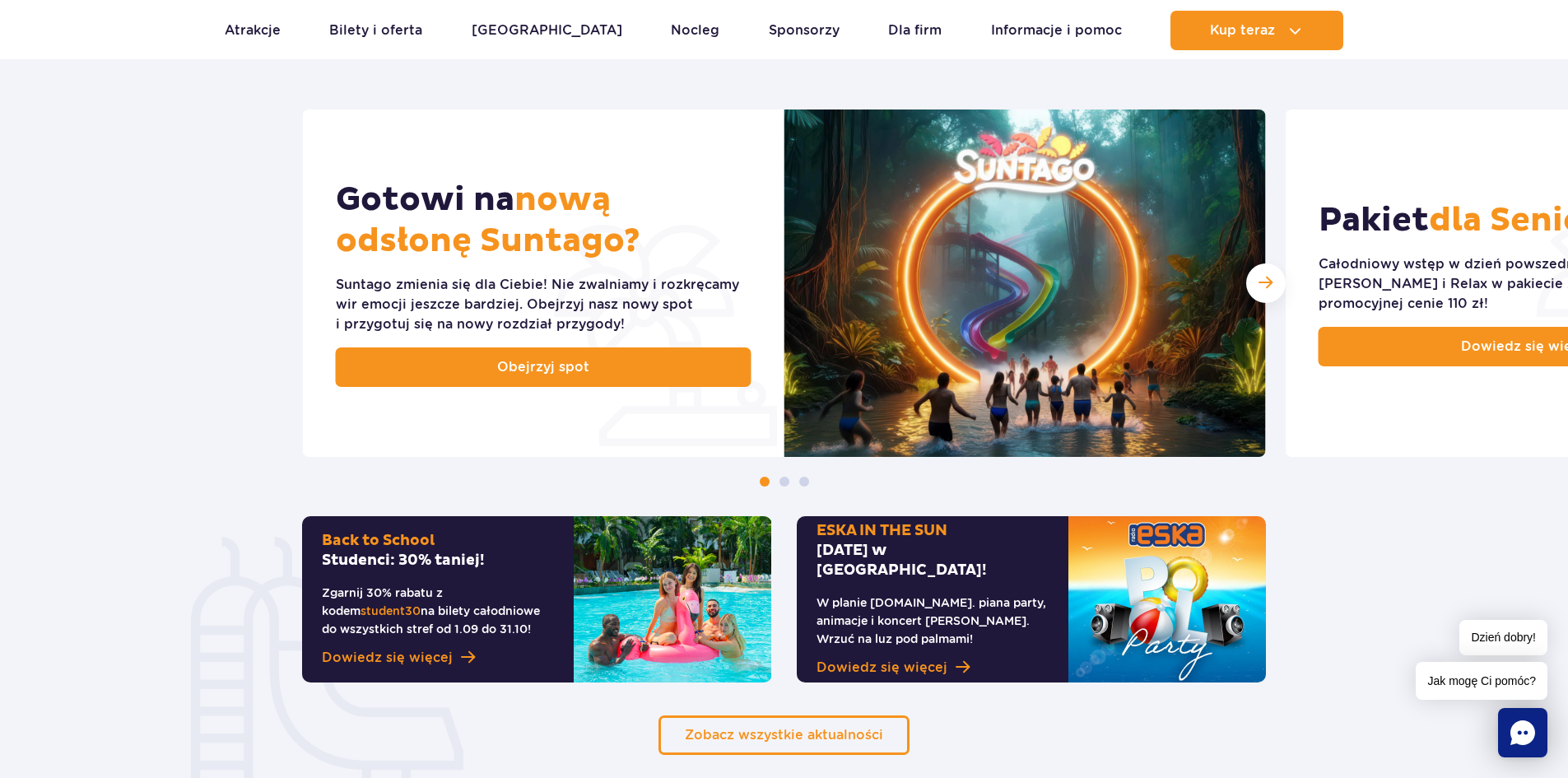
scroll to position [656, 0]
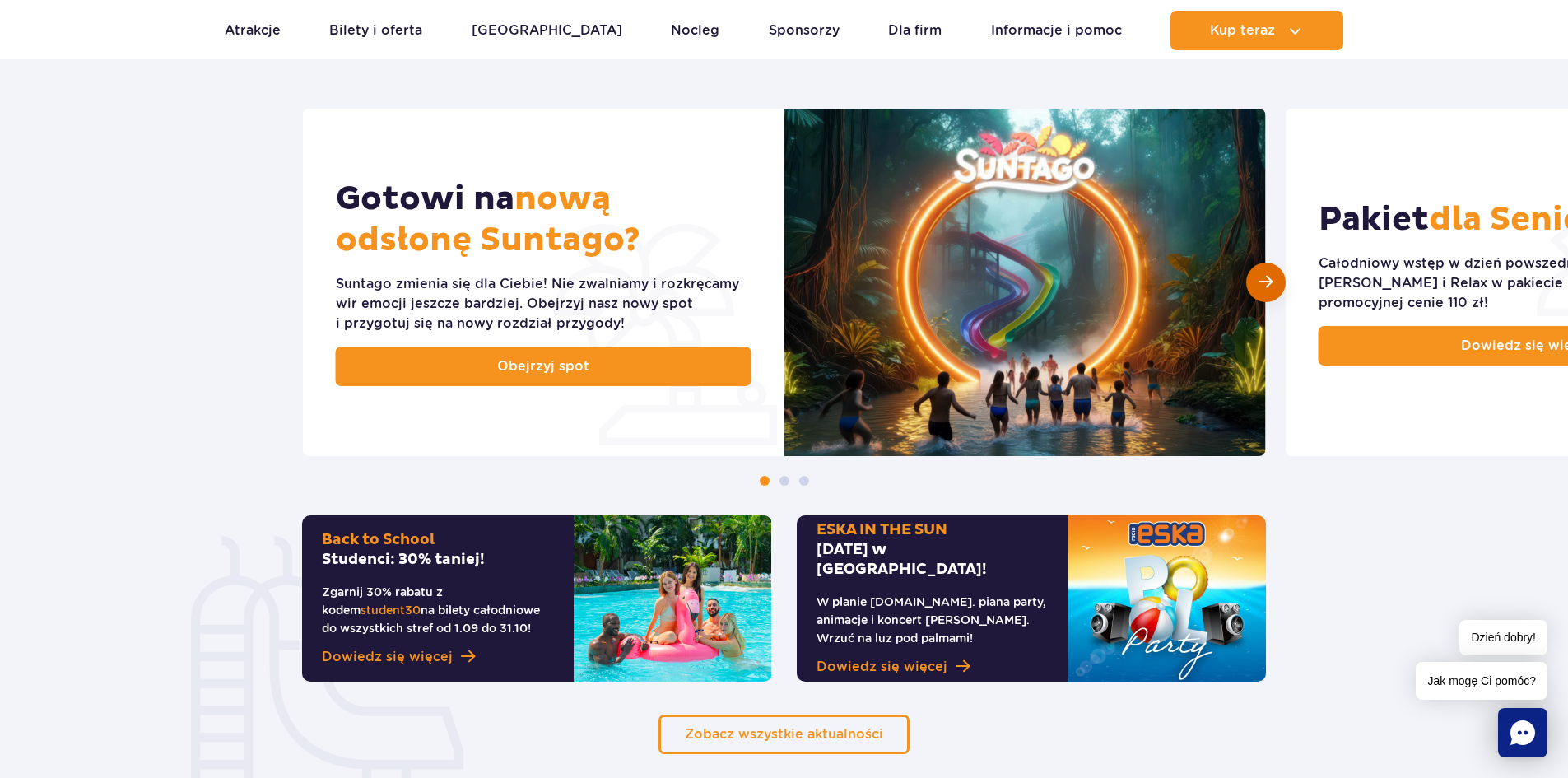
click at [1262, 282] on span "Następny slajd" at bounding box center [1266, 282] width 14 height 15
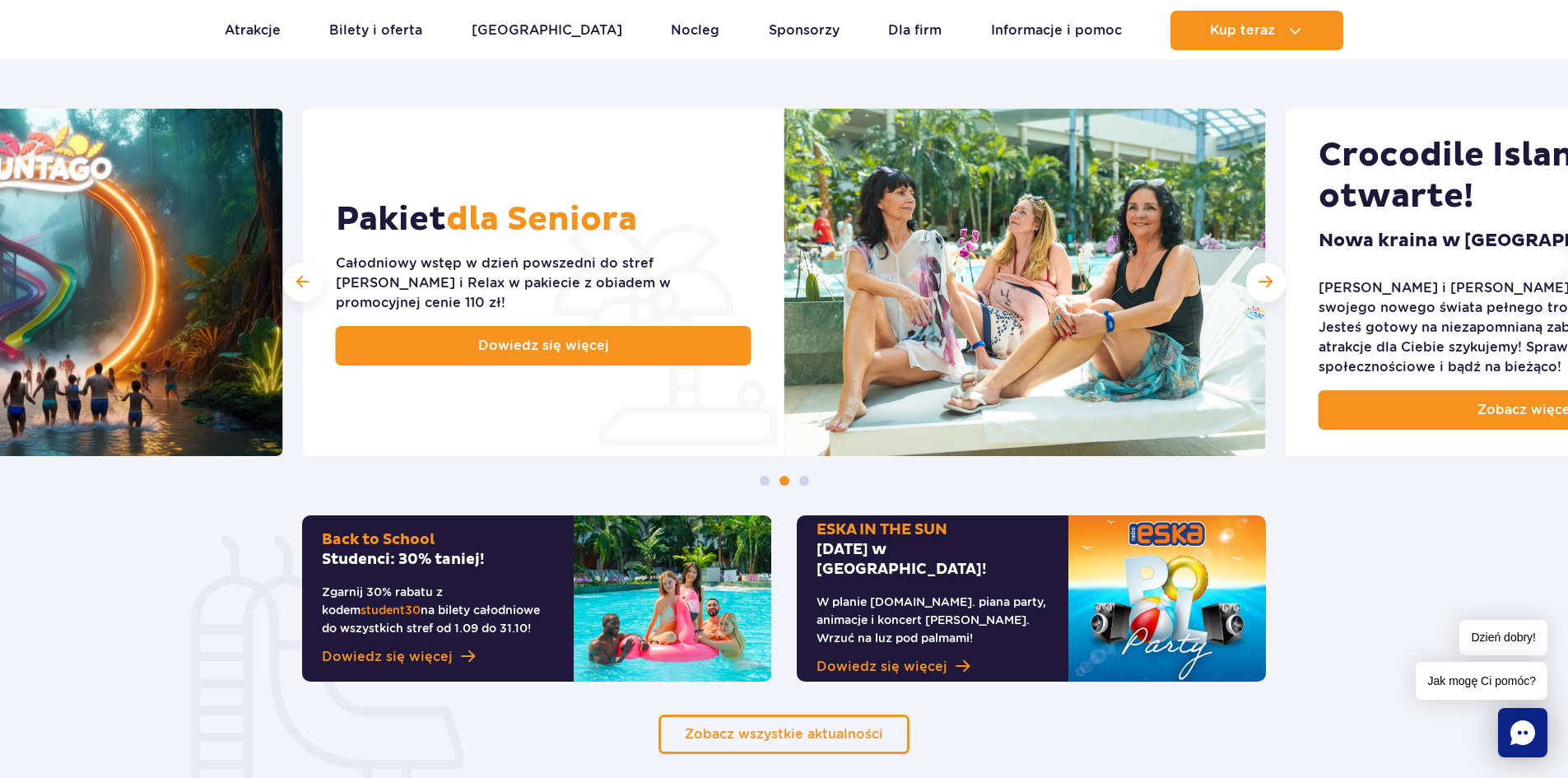
click at [290, 284] on div at bounding box center [303, 283] width 39 height 39
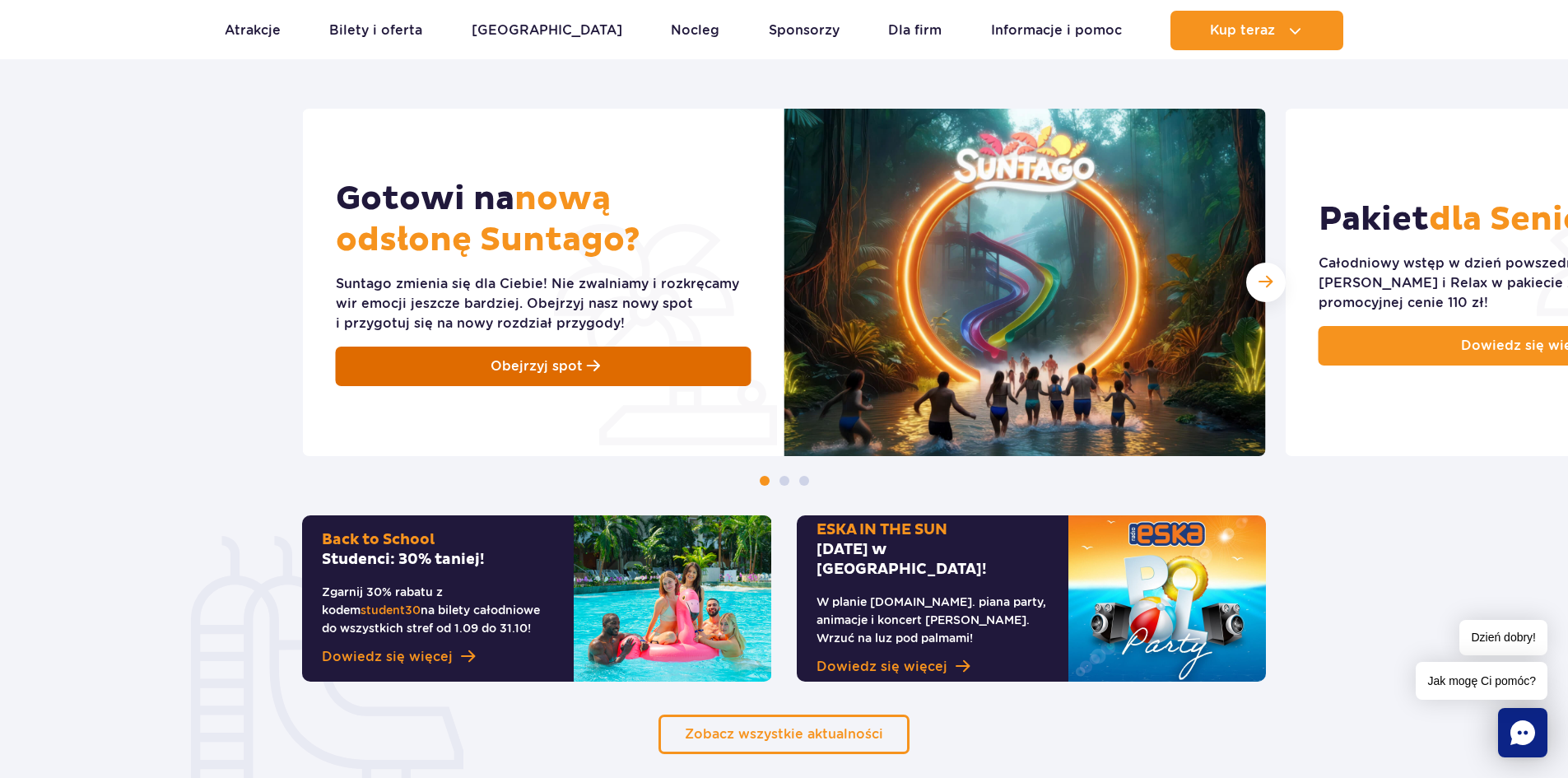
click at [506, 366] on span "Obejrzyj spot" at bounding box center [537, 366] width 92 height 20
